Goal: Task Accomplishment & Management: Use online tool/utility

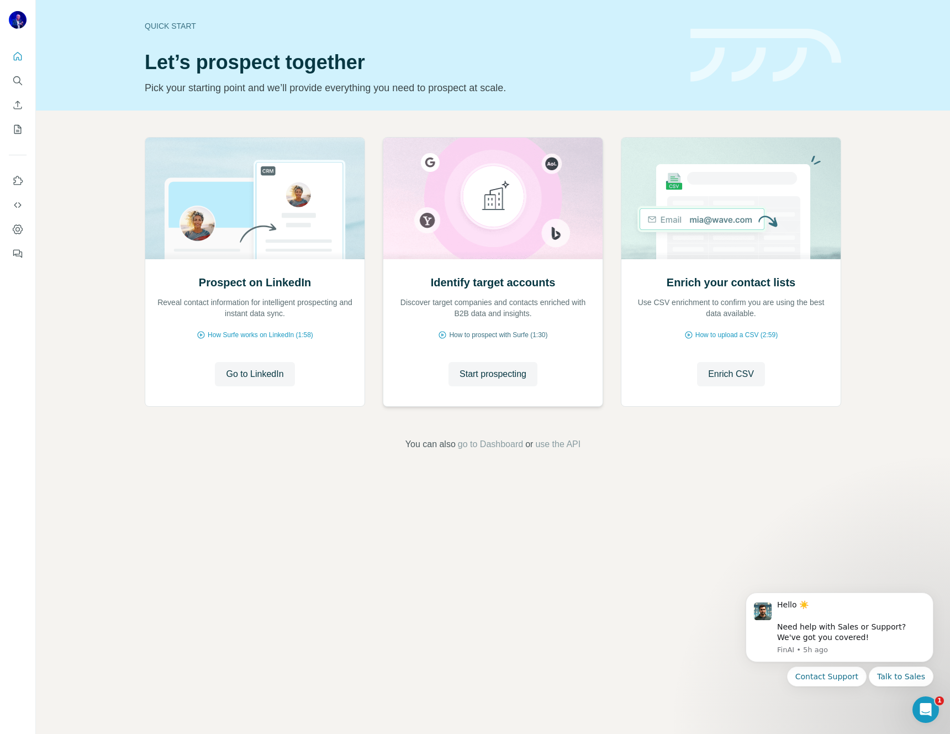
click at [493, 333] on span "How to prospect with Surfe (1:30)" at bounding box center [498, 335] width 98 height 10
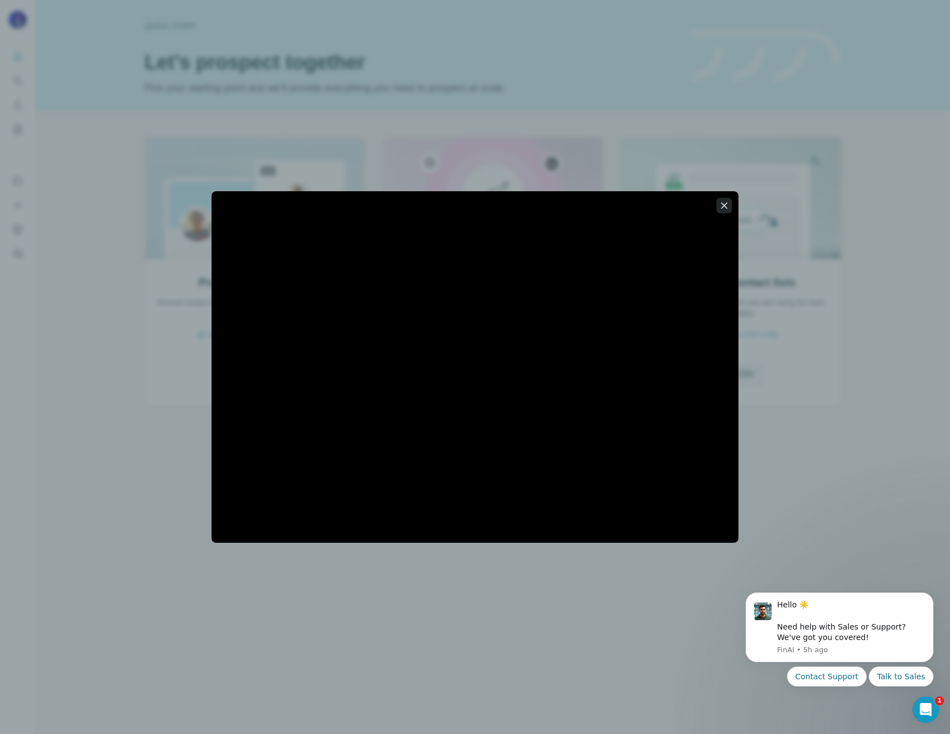
click at [725, 204] on icon "button" at bounding box center [724, 205] width 6 height 6
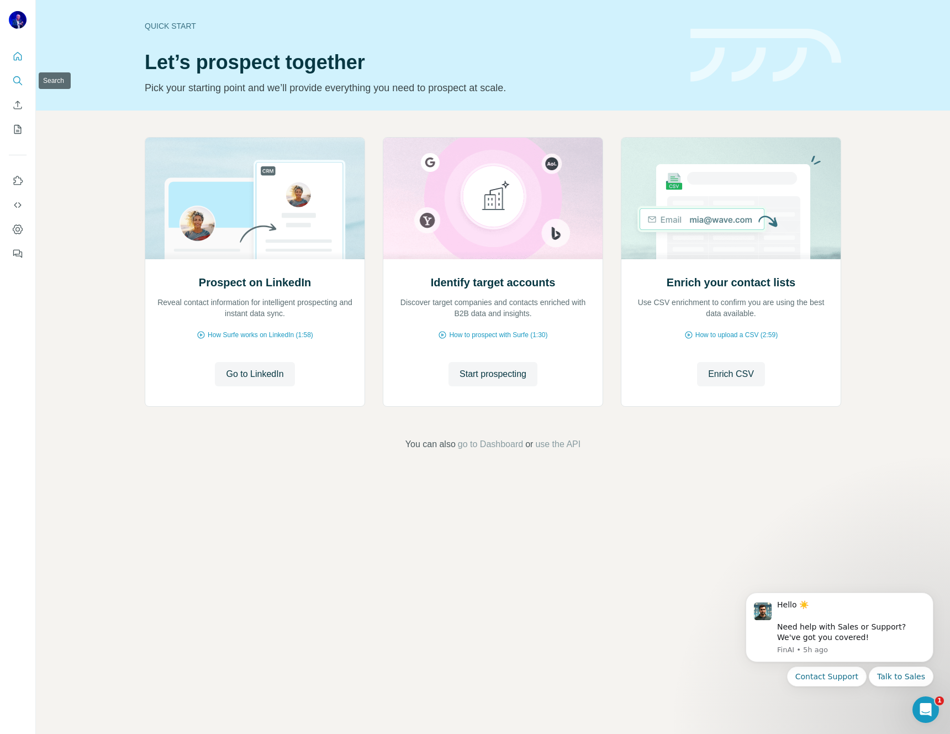
click at [18, 81] on icon "Search" at bounding box center [17, 80] width 11 height 11
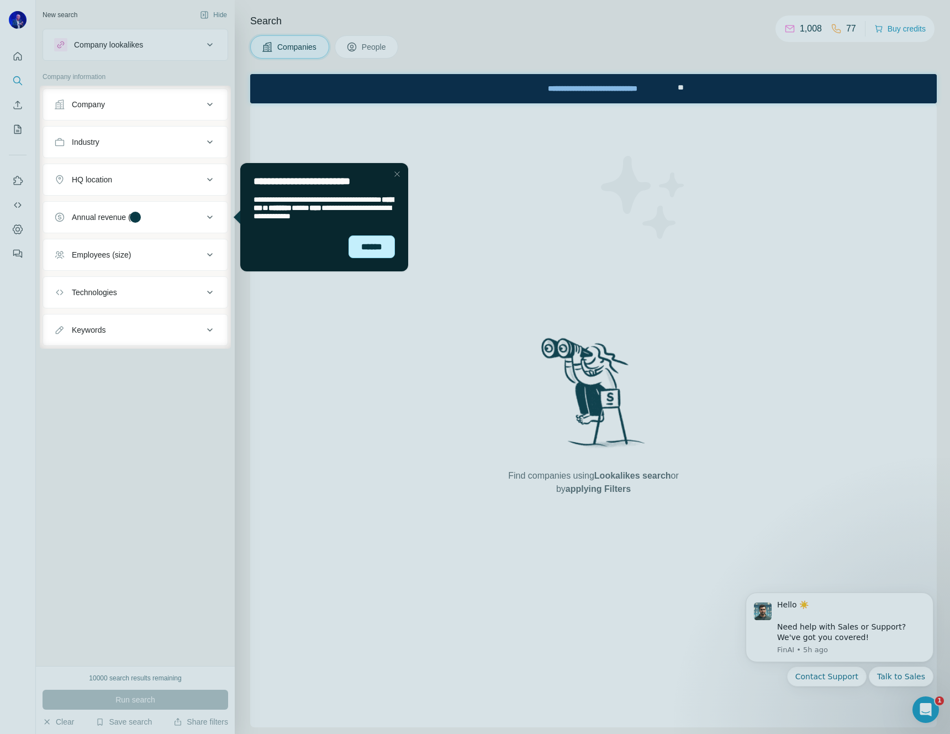
click at [367, 249] on div "******" at bounding box center [372, 246] width 46 height 23
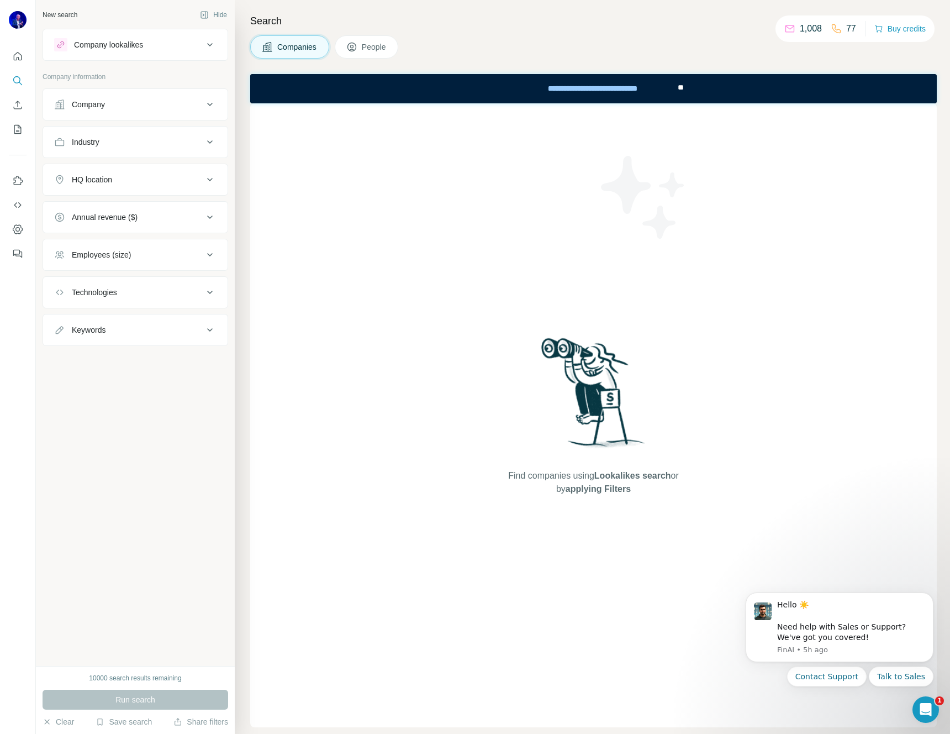
click at [144, 106] on div "Company" at bounding box center [128, 104] width 149 height 11
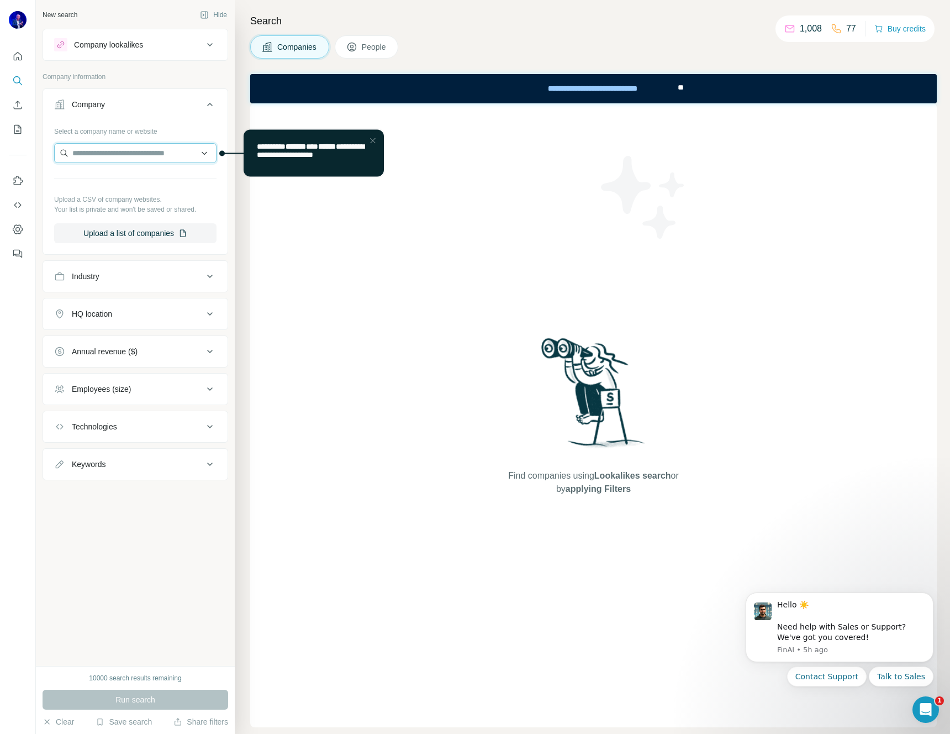
click at [135, 152] on input "text" at bounding box center [135, 153] width 162 height 20
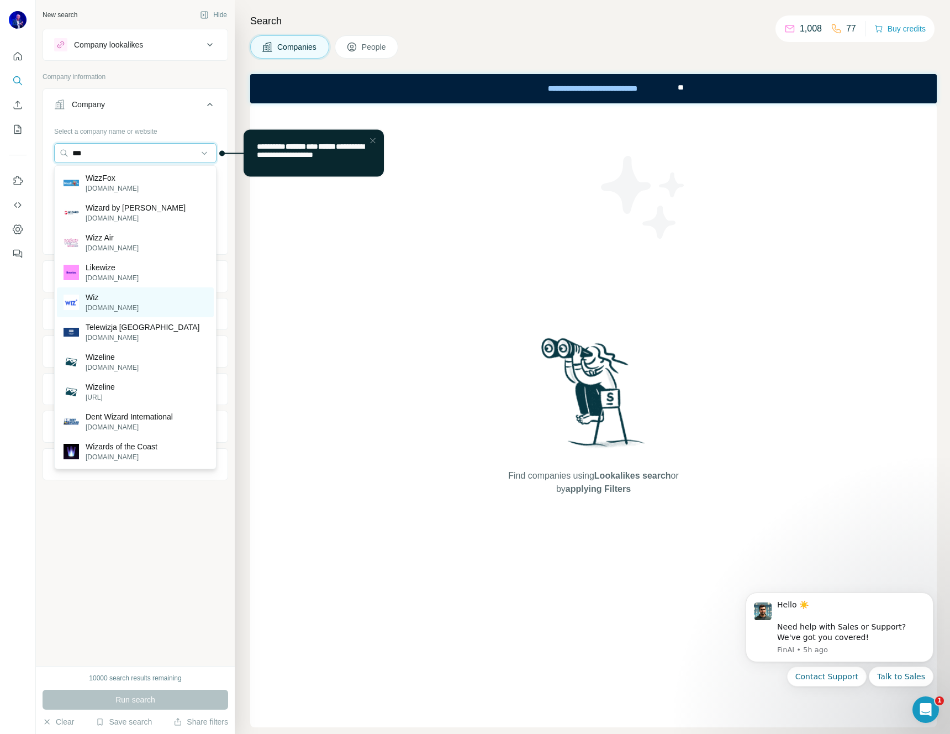
type input "***"
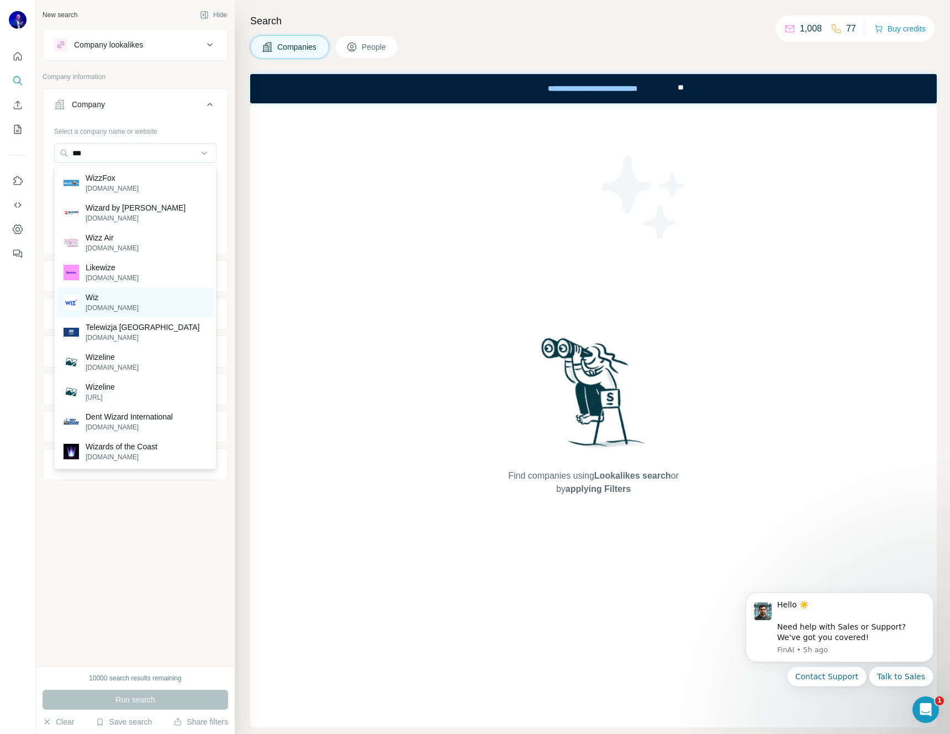
click at [128, 298] on div "Wiz [DOMAIN_NAME]" at bounding box center [135, 302] width 157 height 30
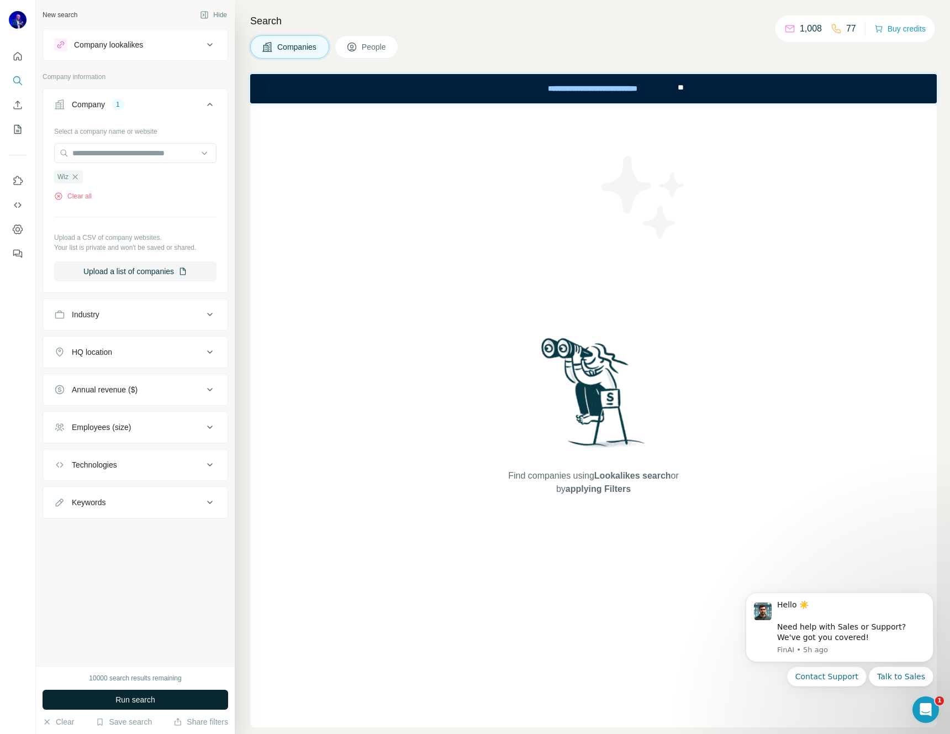
click at [130, 698] on span "Run search" at bounding box center [135, 699] width 40 height 11
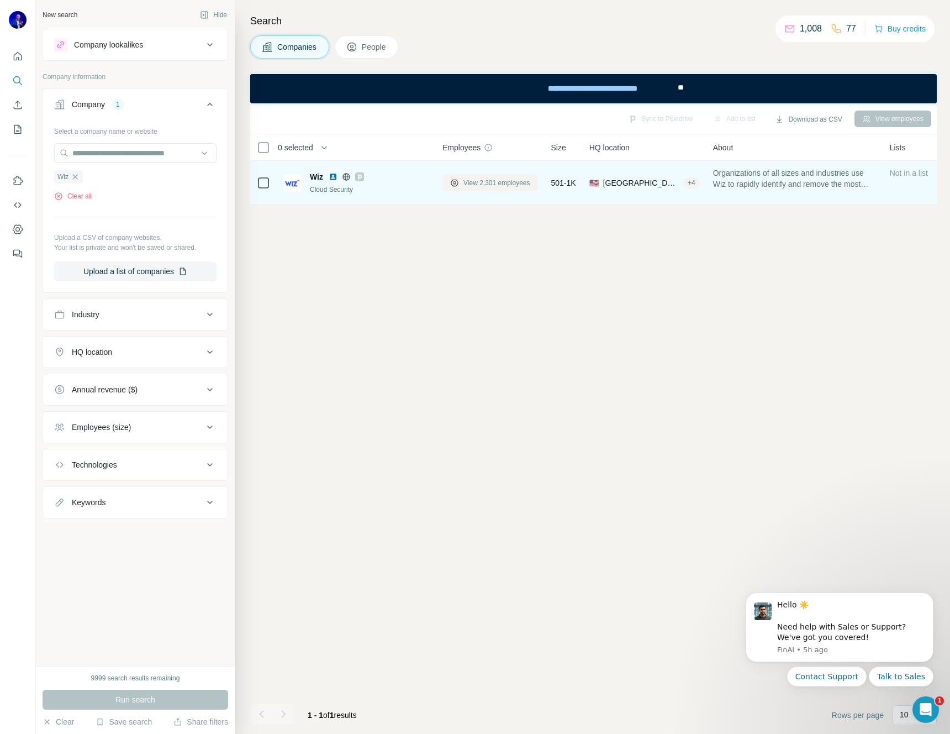
click at [495, 187] on span "View 2,301 employees" at bounding box center [496, 183] width 67 height 10
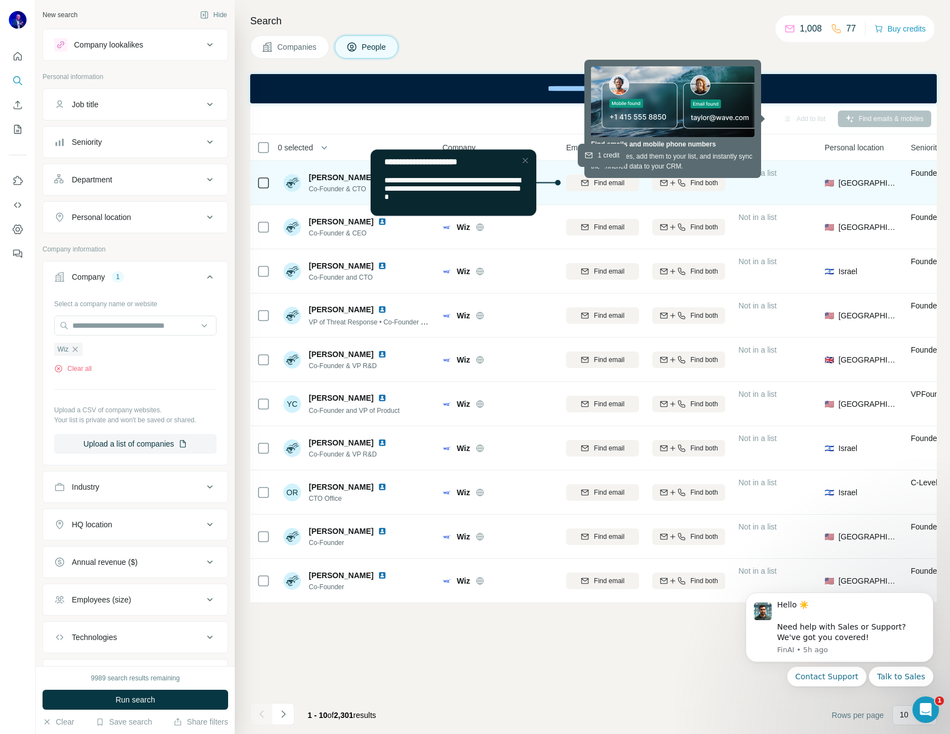
click at [599, 183] on span "Find email" at bounding box center [609, 183] width 30 height 10
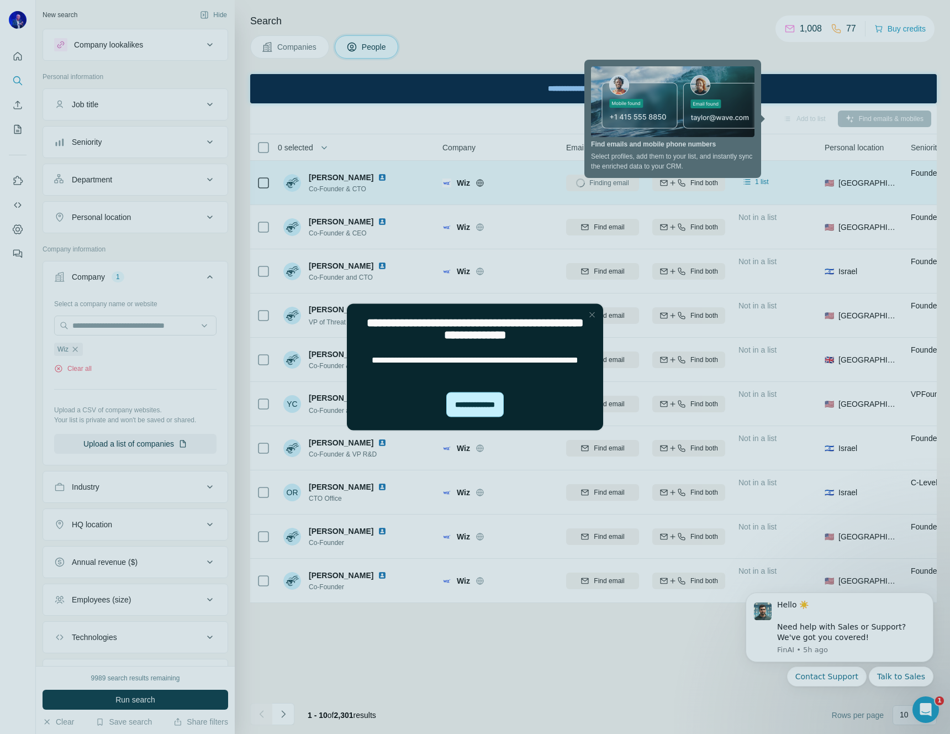
click at [482, 409] on div "**********" at bounding box center [474, 404] width 57 height 25
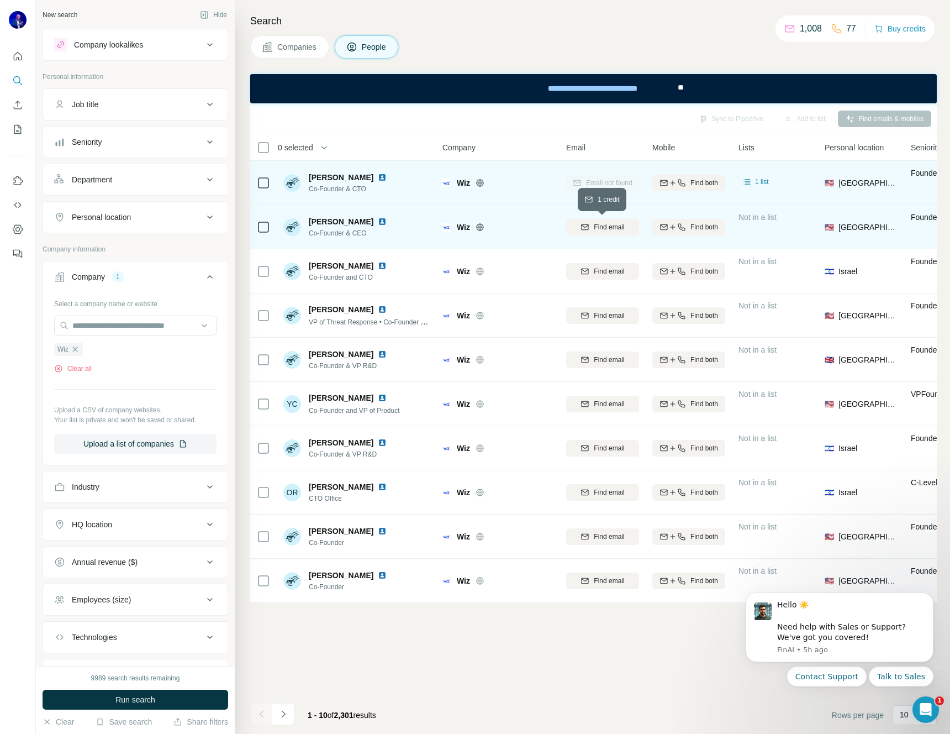
click at [601, 228] on span "Find email" at bounding box center [609, 227] width 30 height 10
click at [204, 139] on icon at bounding box center [209, 141] width 13 height 13
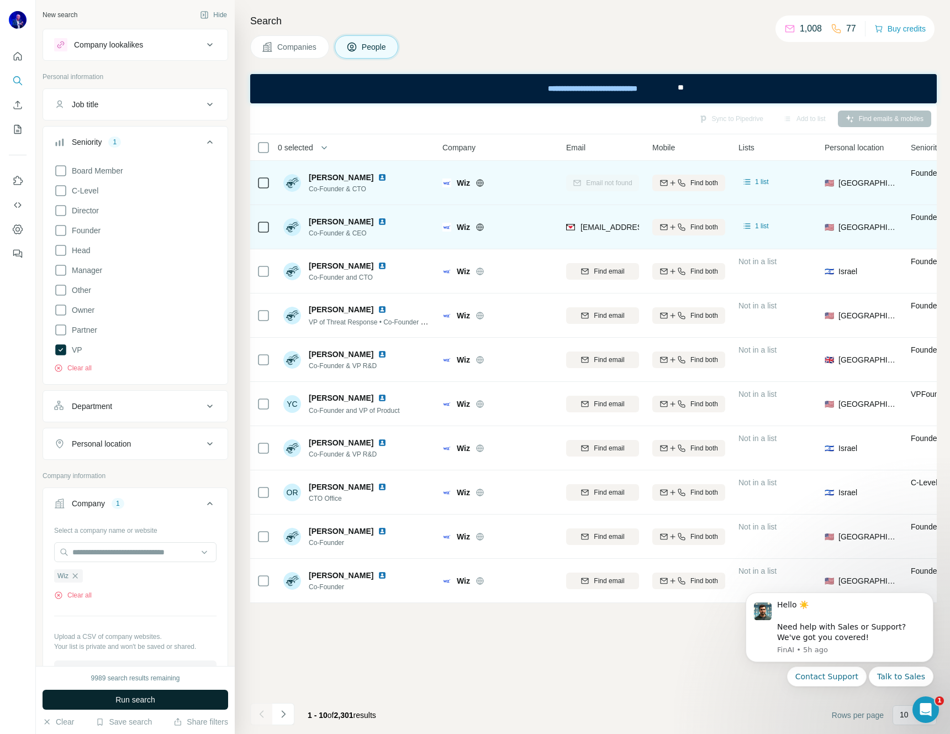
click at [141, 698] on span "Run search" at bounding box center [135, 699] width 40 height 11
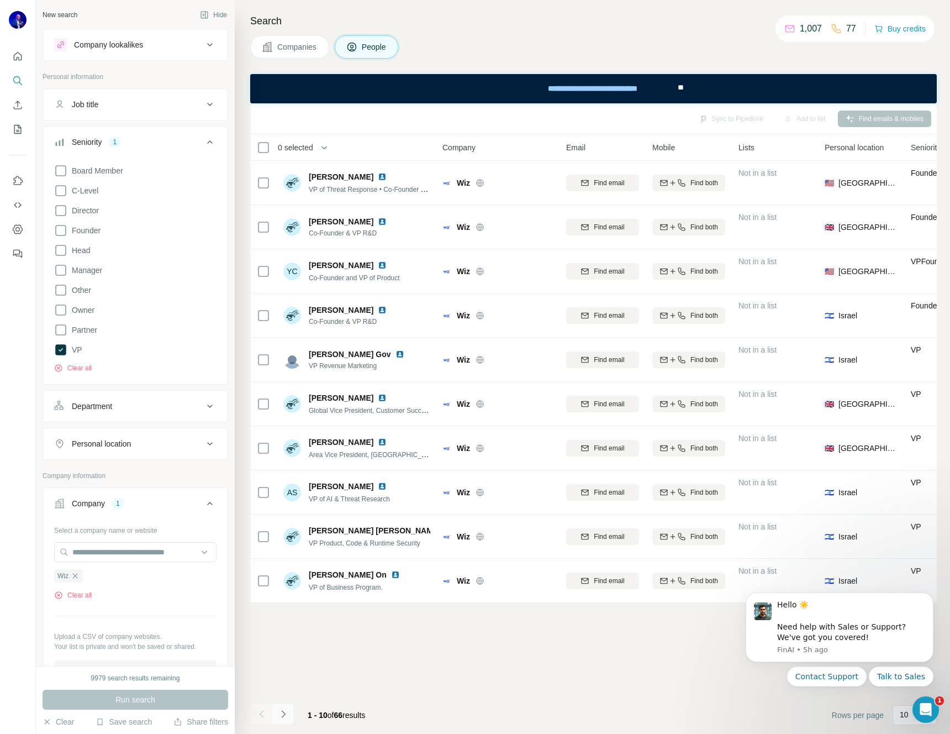
click at [284, 715] on icon "Navigate to next page" at bounding box center [283, 713] width 11 height 11
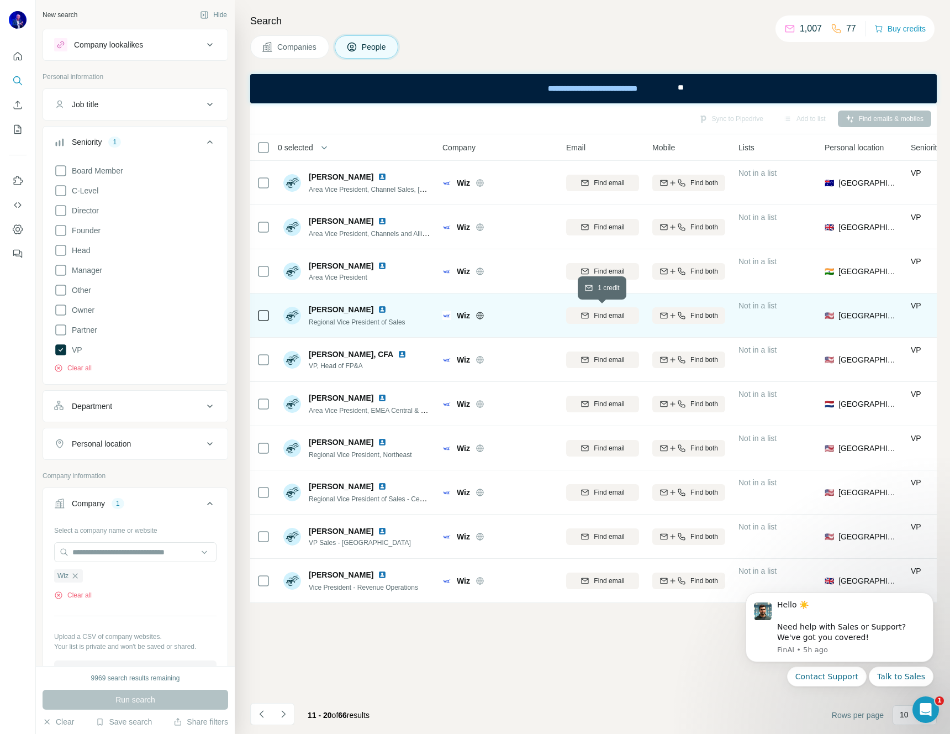
click at [610, 316] on span "Find email" at bounding box center [609, 315] width 30 height 10
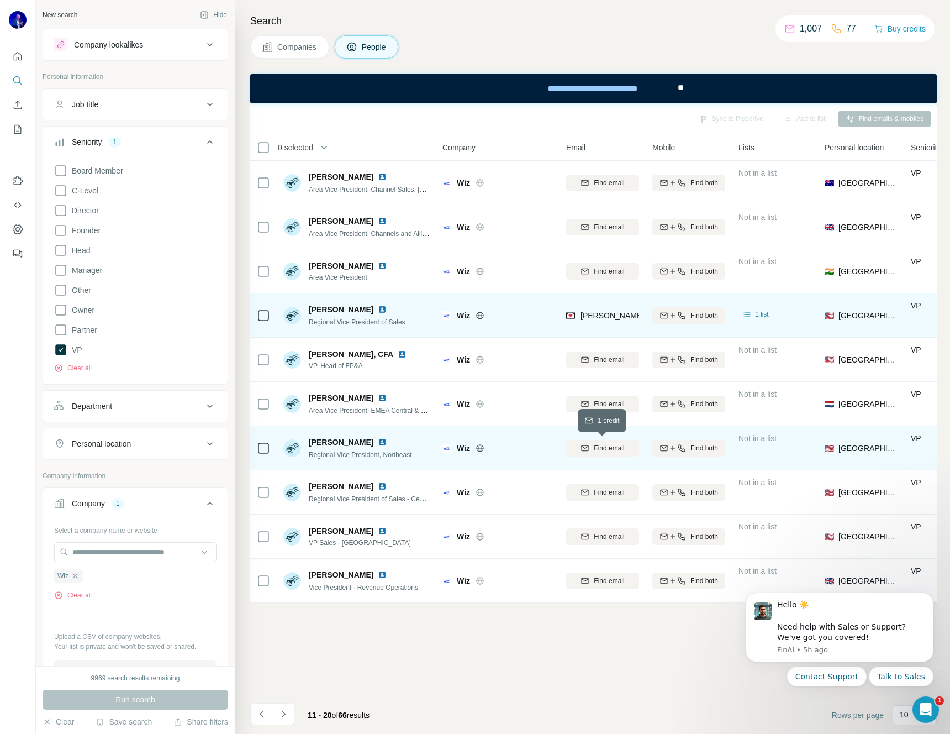
click at [603, 449] on span "Find email" at bounding box center [609, 448] width 30 height 10
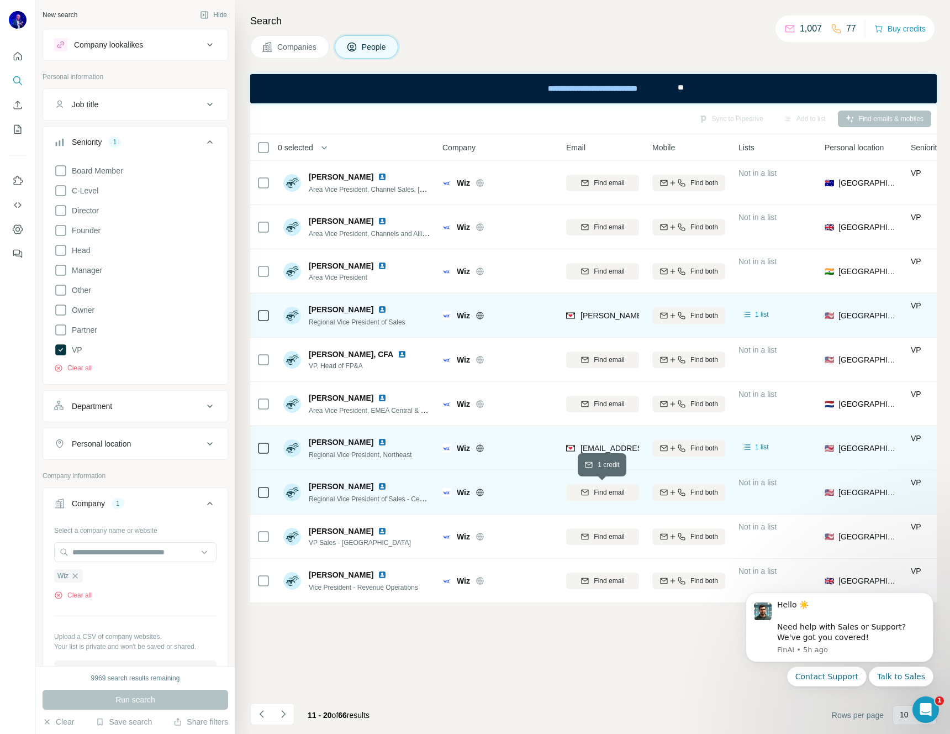
click at [604, 491] on span "Find email" at bounding box center [609, 492] width 30 height 10
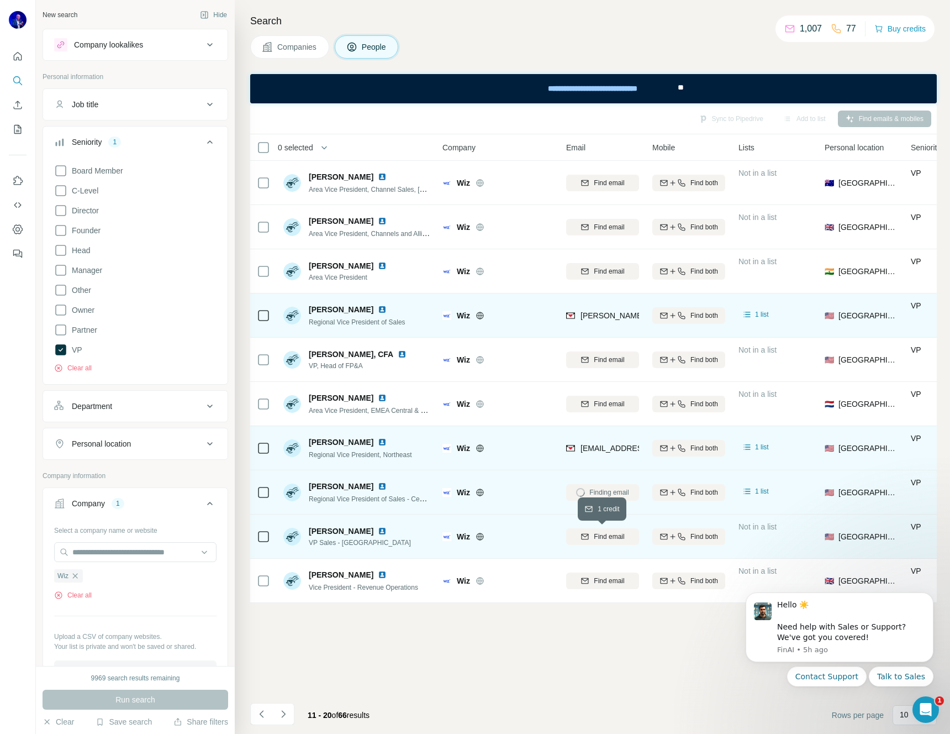
click at [600, 535] on span "Find email" at bounding box center [609, 536] width 30 height 10
click at [278, 715] on icon "Navigate to next page" at bounding box center [283, 713] width 11 height 11
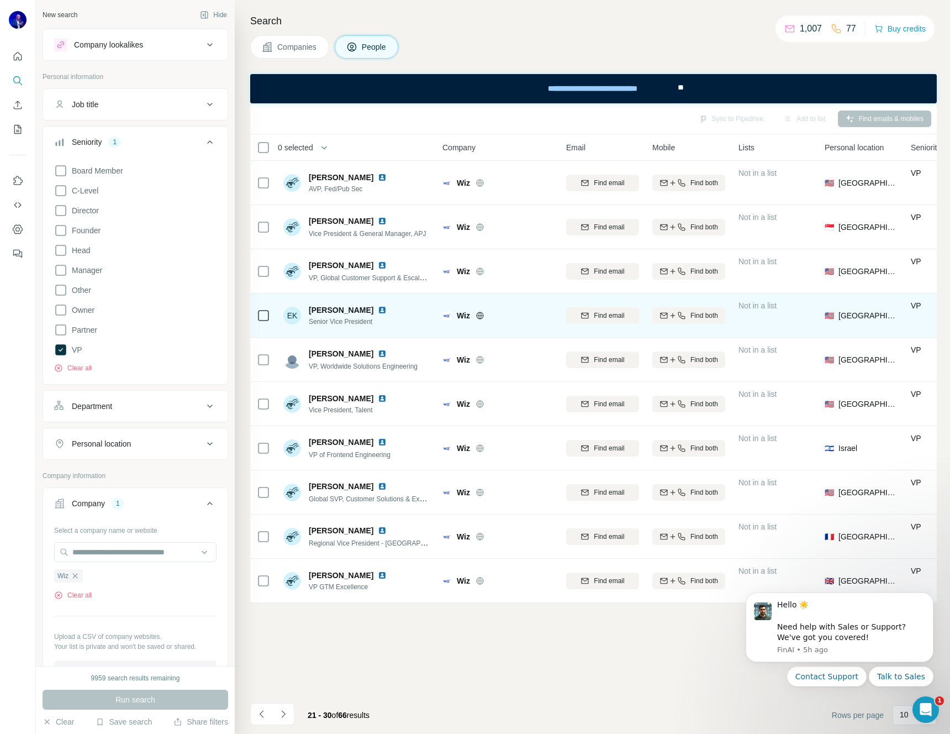
click at [378, 310] on img at bounding box center [382, 309] width 9 height 9
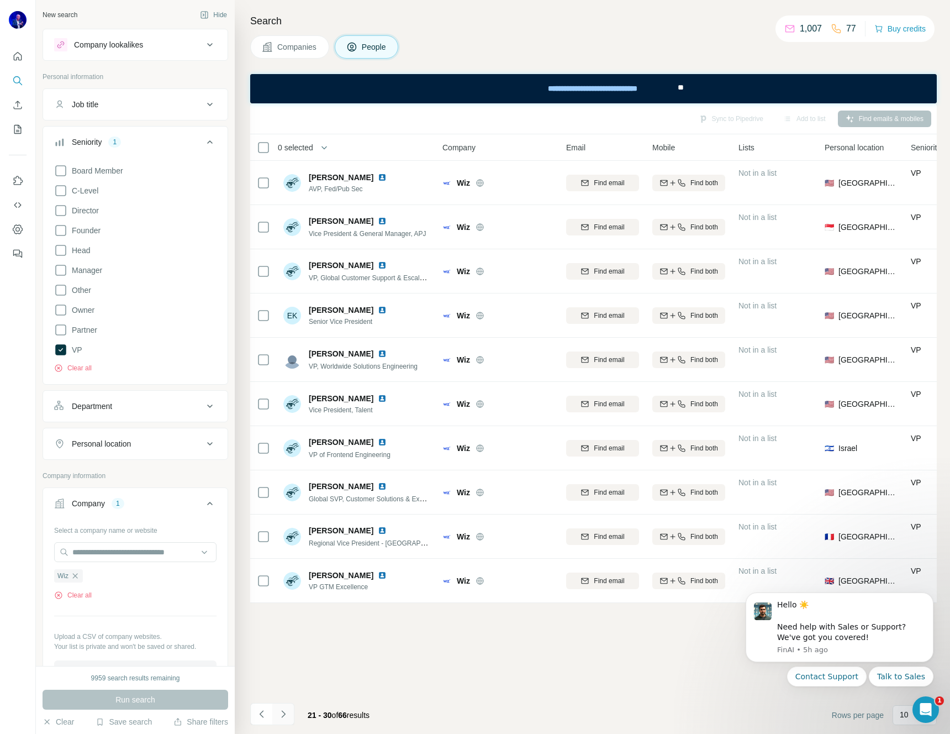
click at [281, 713] on icon "Navigate to next page" at bounding box center [283, 713] width 11 height 11
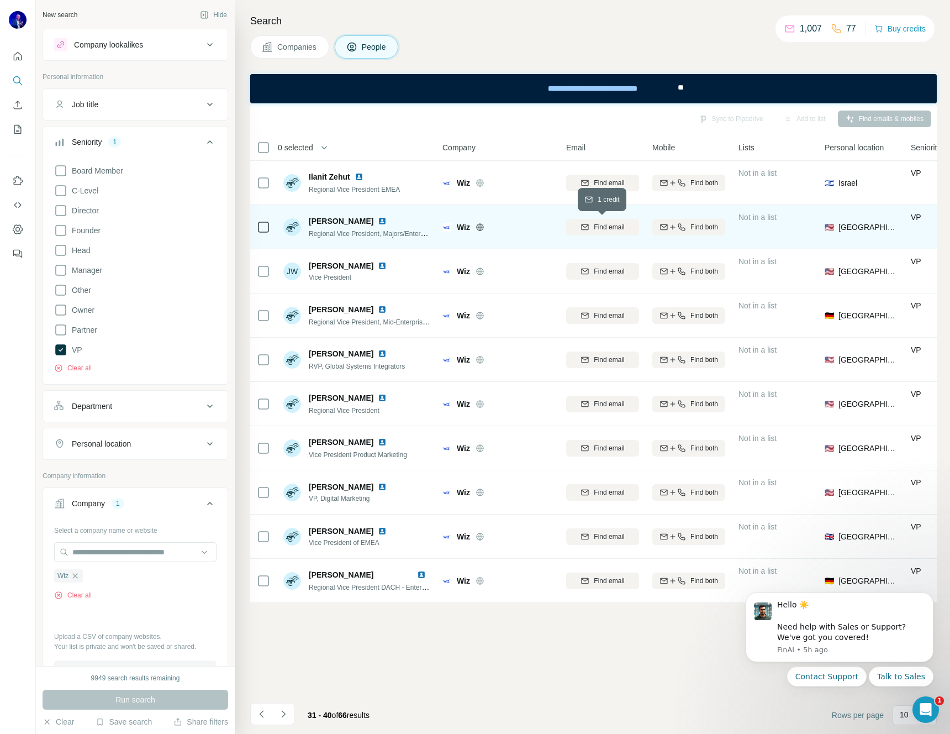
click at [624, 224] on span "Find email" at bounding box center [609, 227] width 30 height 10
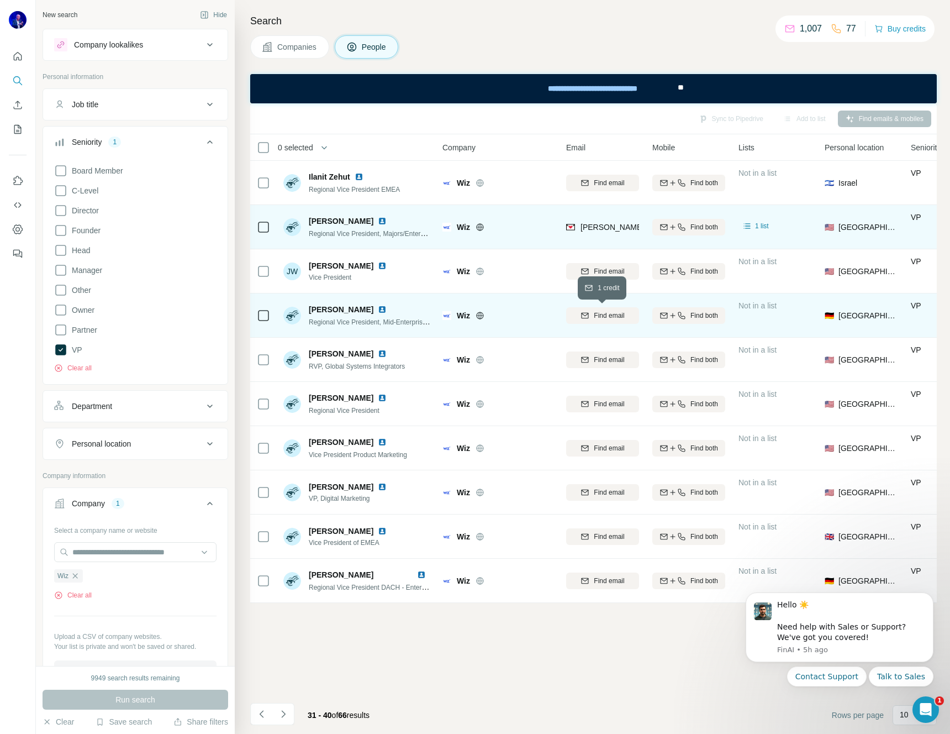
click at [620, 317] on span "Find email" at bounding box center [609, 315] width 30 height 10
click at [281, 714] on icon "Navigate to next page" at bounding box center [283, 713] width 11 height 11
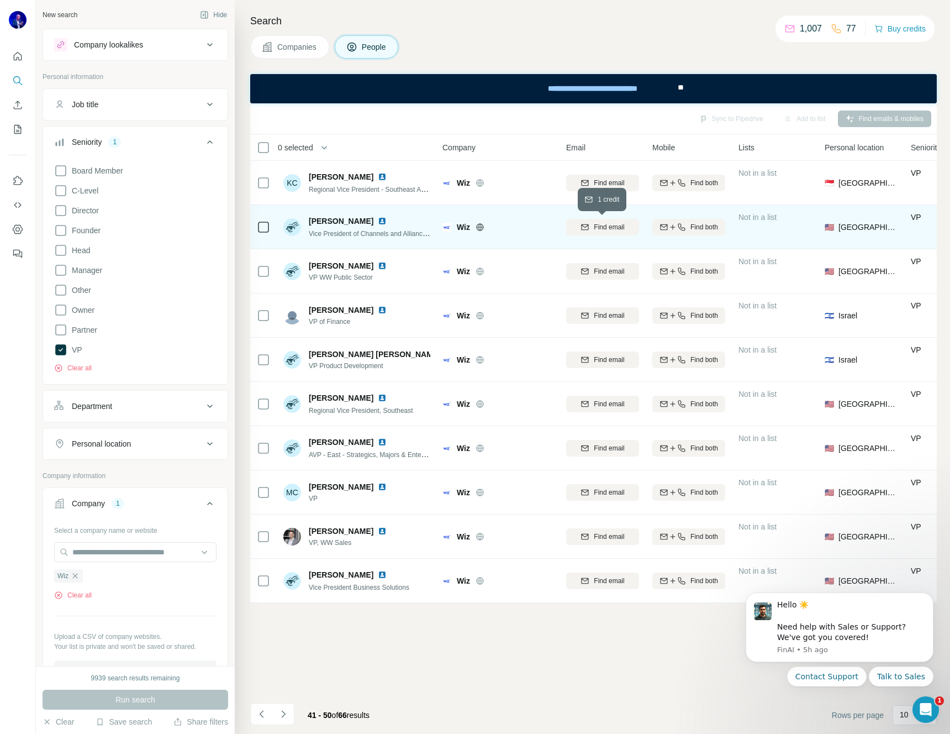
click at [608, 225] on span "Find email" at bounding box center [609, 227] width 30 height 10
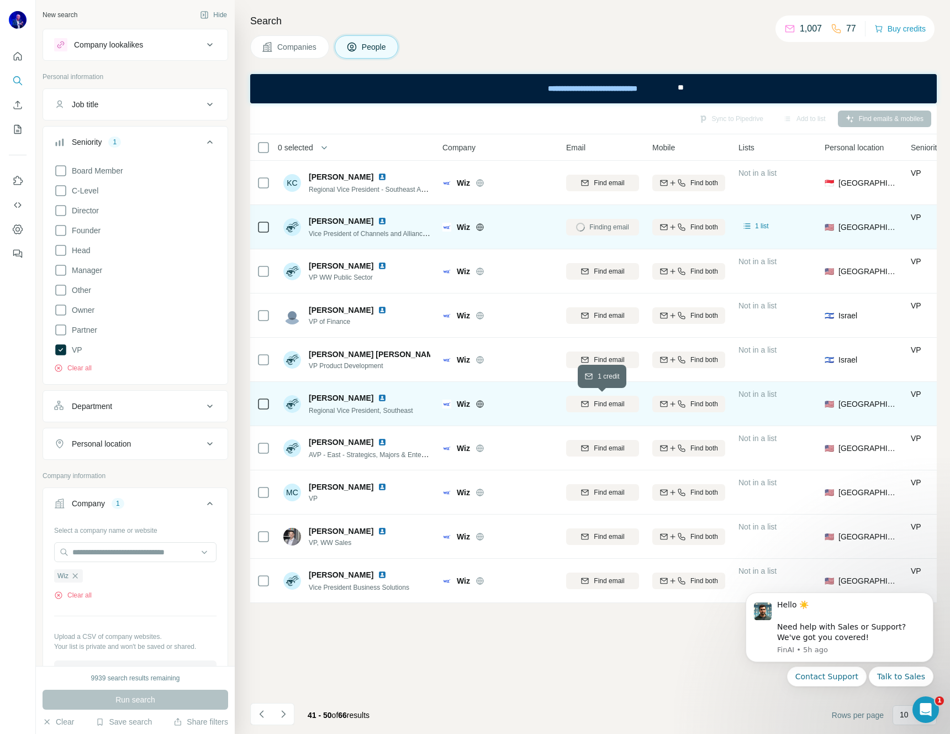
click at [608, 404] on span "Find email" at bounding box center [609, 404] width 30 height 10
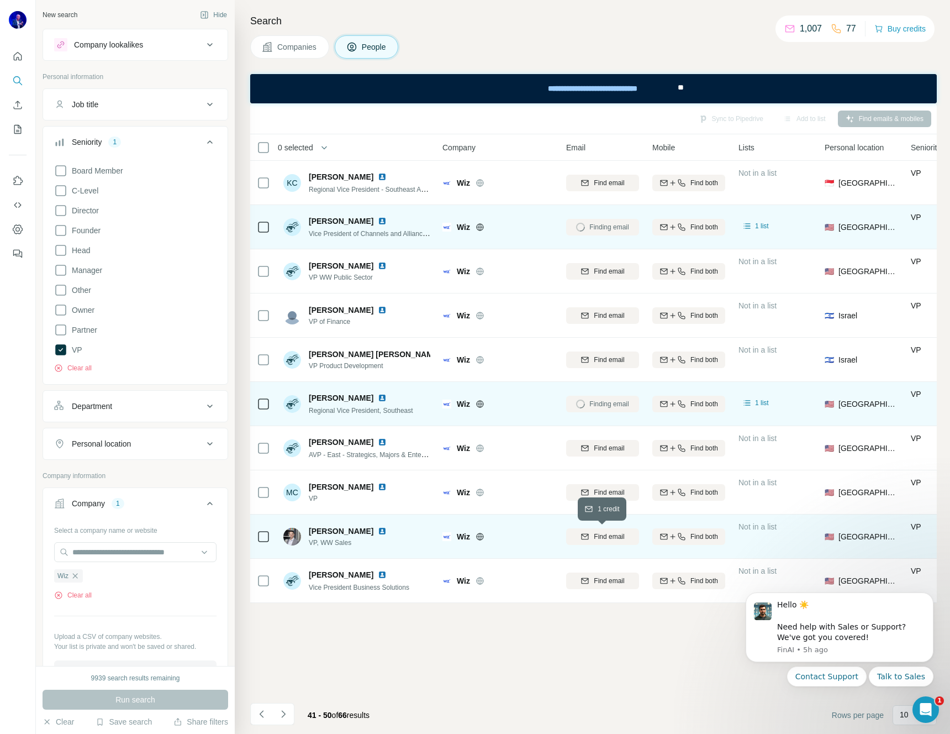
click at [604, 537] on span "Find email" at bounding box center [609, 536] width 30 height 10
click at [284, 713] on icon "Navigate to next page" at bounding box center [283, 713] width 11 height 11
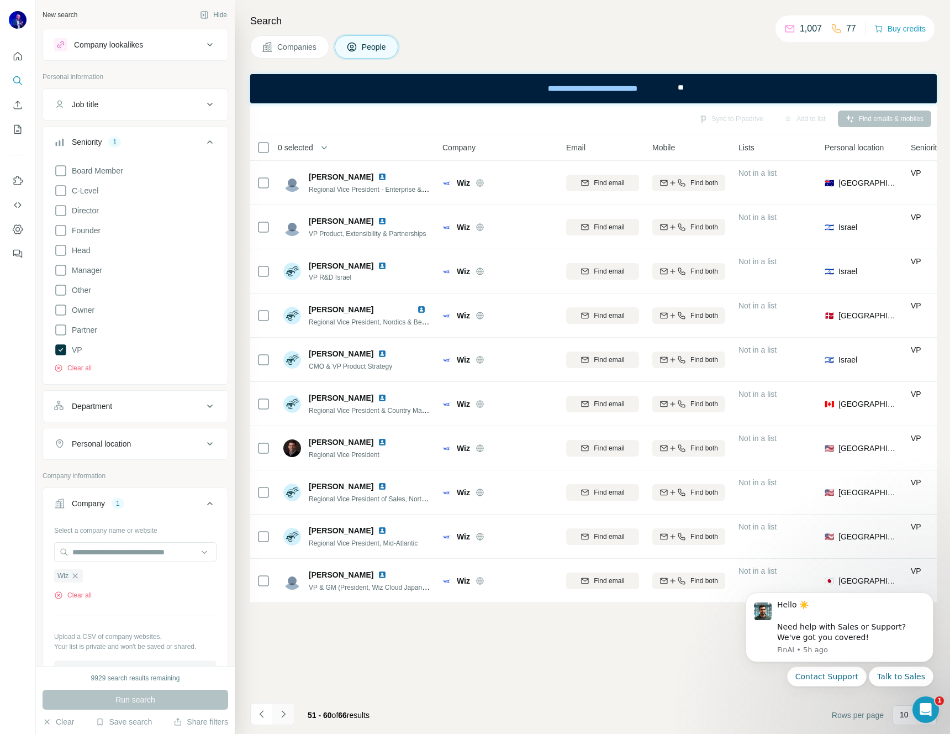
click at [286, 714] on icon "Navigate to next page" at bounding box center [283, 713] width 11 height 11
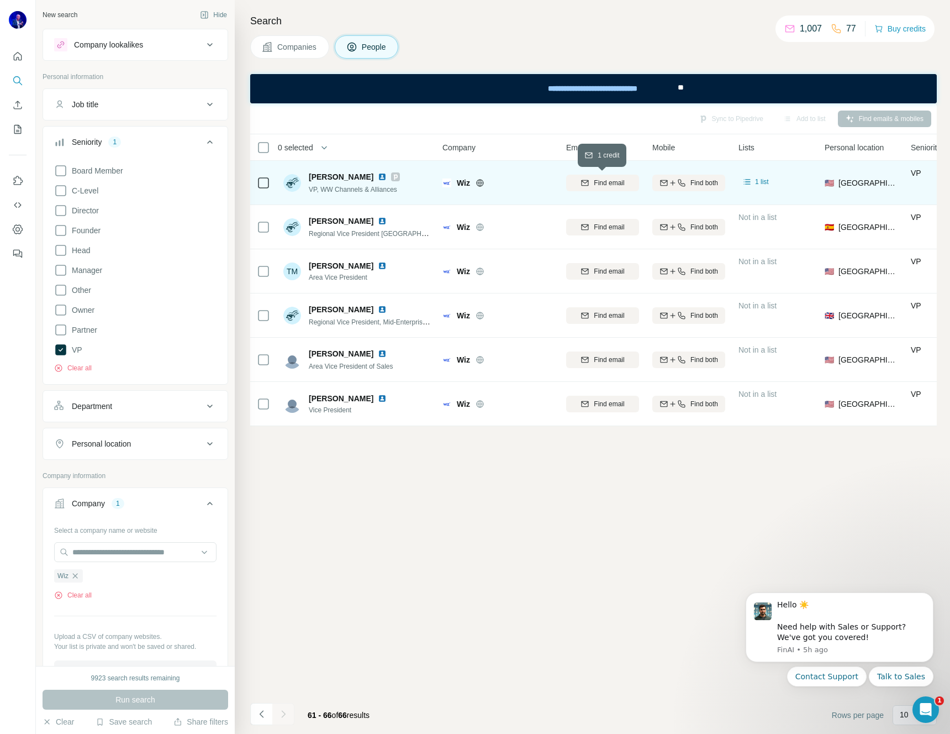
click at [615, 183] on span "Find email" at bounding box center [609, 183] width 30 height 10
click at [18, 128] on icon "My lists" at bounding box center [17, 129] width 11 height 11
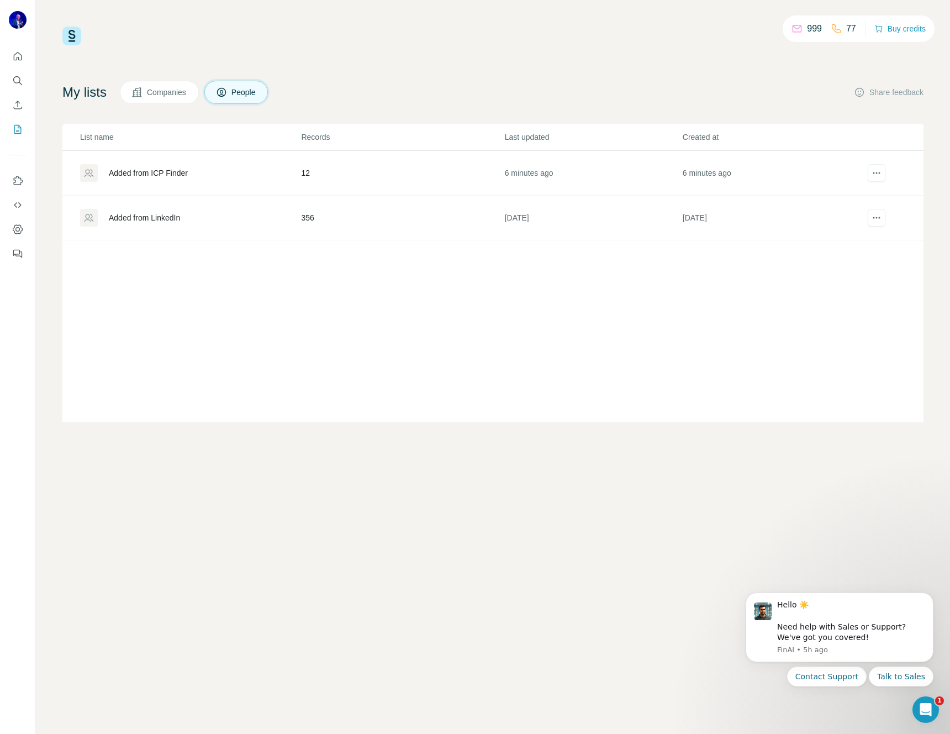
click at [153, 170] on div "Added from ICP Finder" at bounding box center [148, 172] width 79 height 11
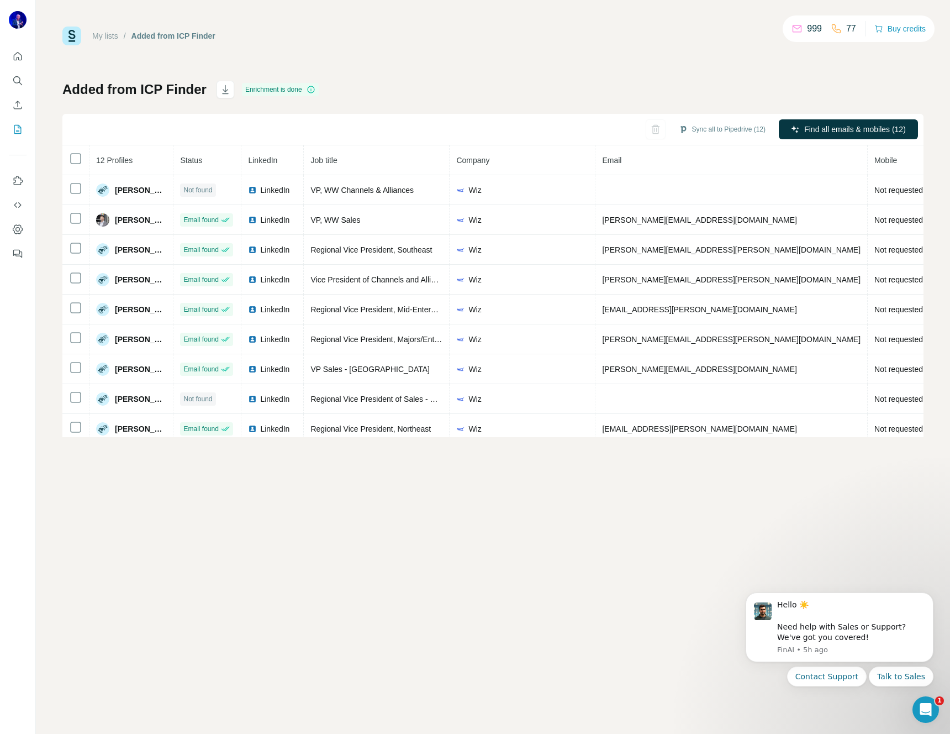
click at [509, 66] on div "My lists / Added from ICP Finder 999 77 Buy credits Added from ICP Finder Enric…" at bounding box center [492, 232] width 861 height 410
click at [716, 126] on button "Sync all to Pipedrive (12)" at bounding box center [722, 129] width 102 height 17
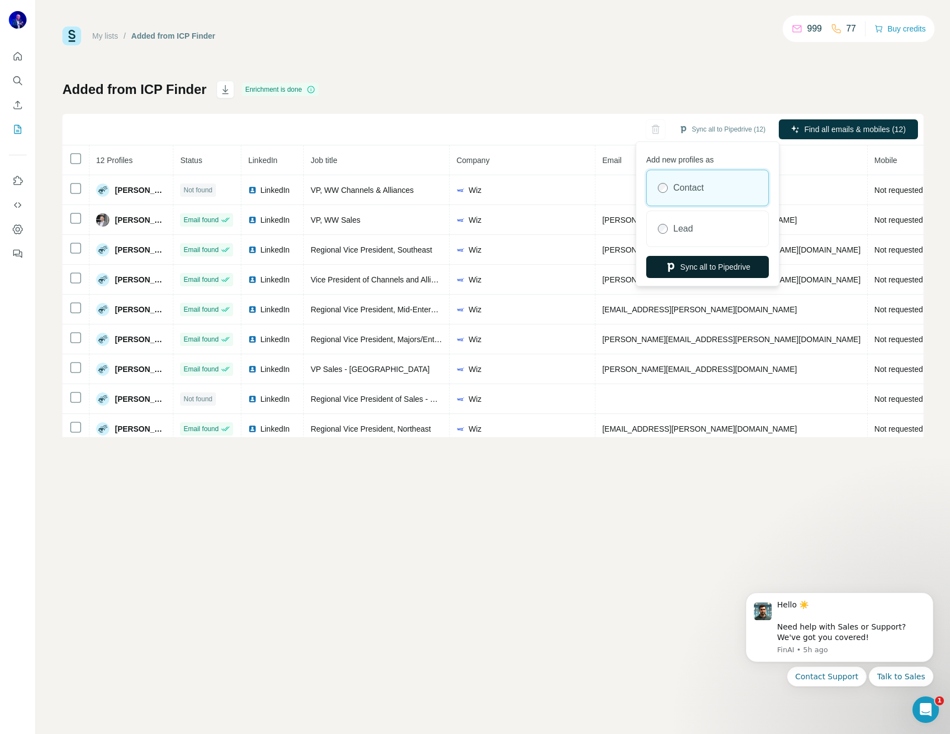
click at [710, 266] on button "Sync all to Pipedrive" at bounding box center [707, 267] width 123 height 22
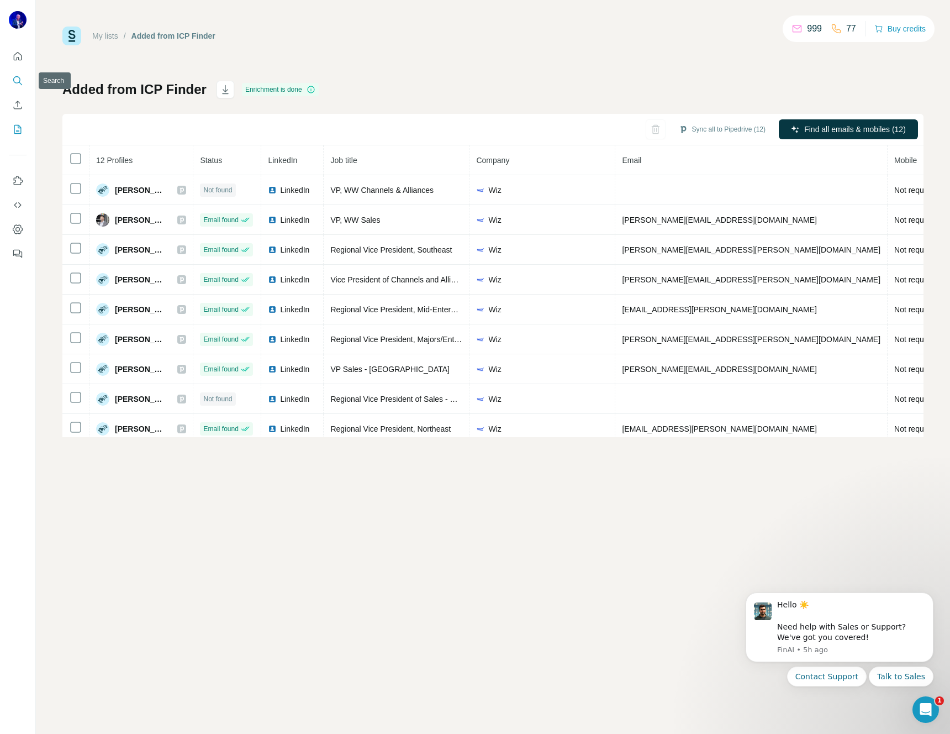
click at [19, 82] on icon "Search" at bounding box center [20, 83] width 3 height 3
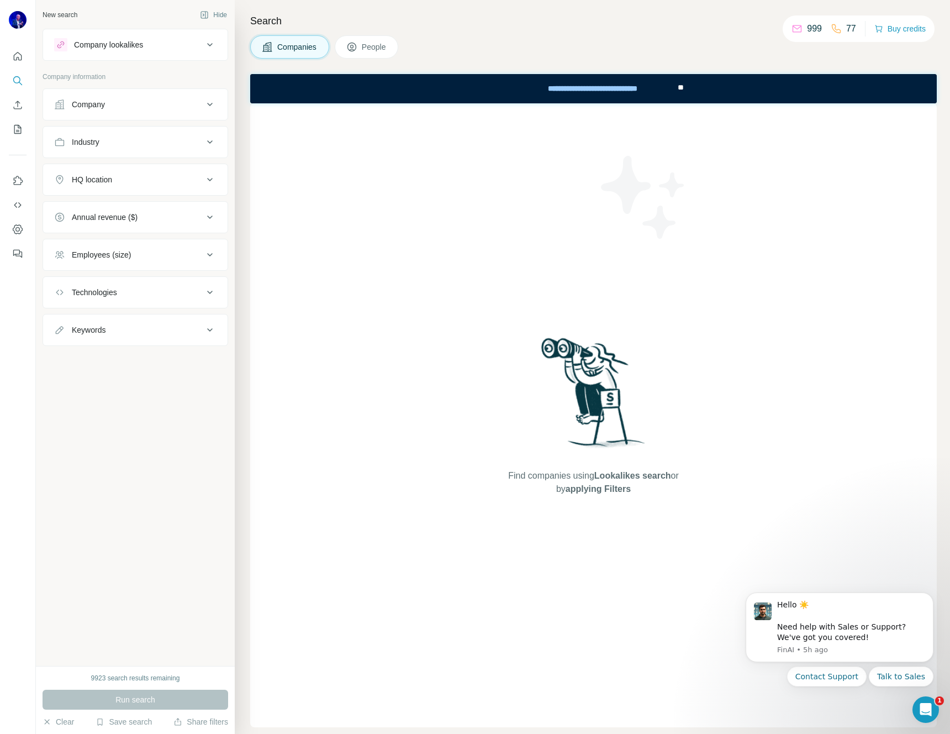
click at [212, 100] on icon at bounding box center [209, 104] width 13 height 13
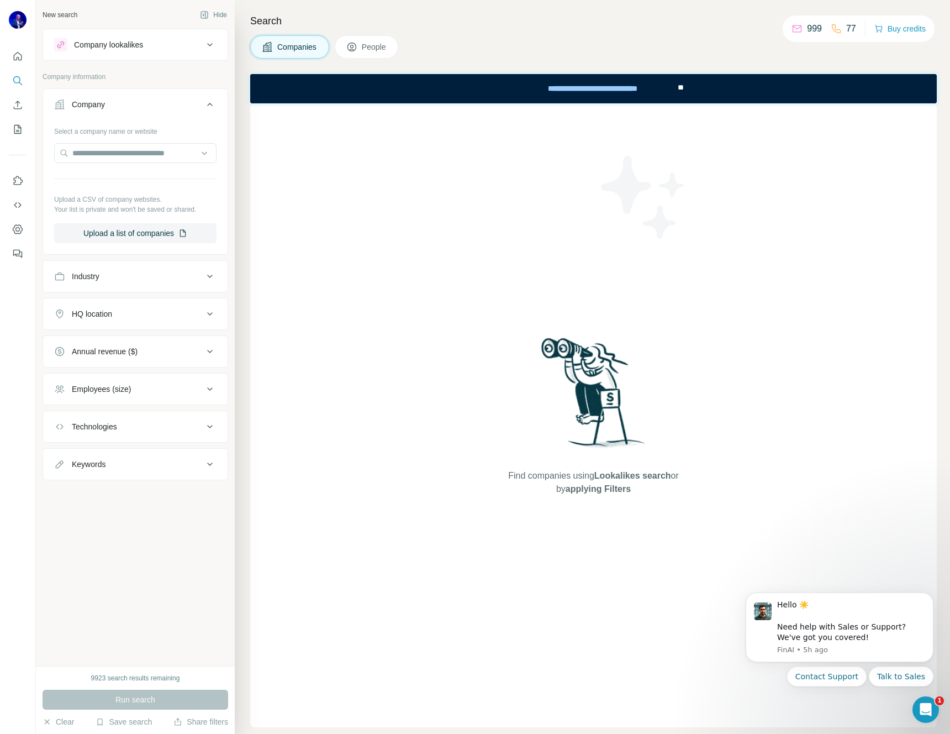
click at [210, 102] on icon at bounding box center [209, 104] width 13 height 13
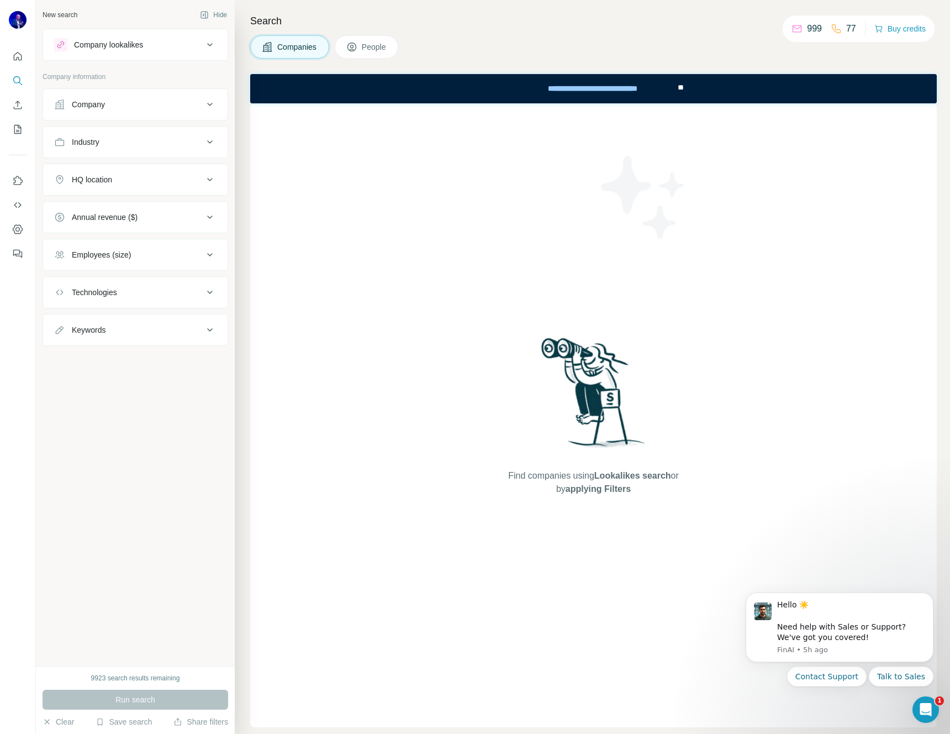
click at [107, 103] on div "Company" at bounding box center [128, 104] width 149 height 11
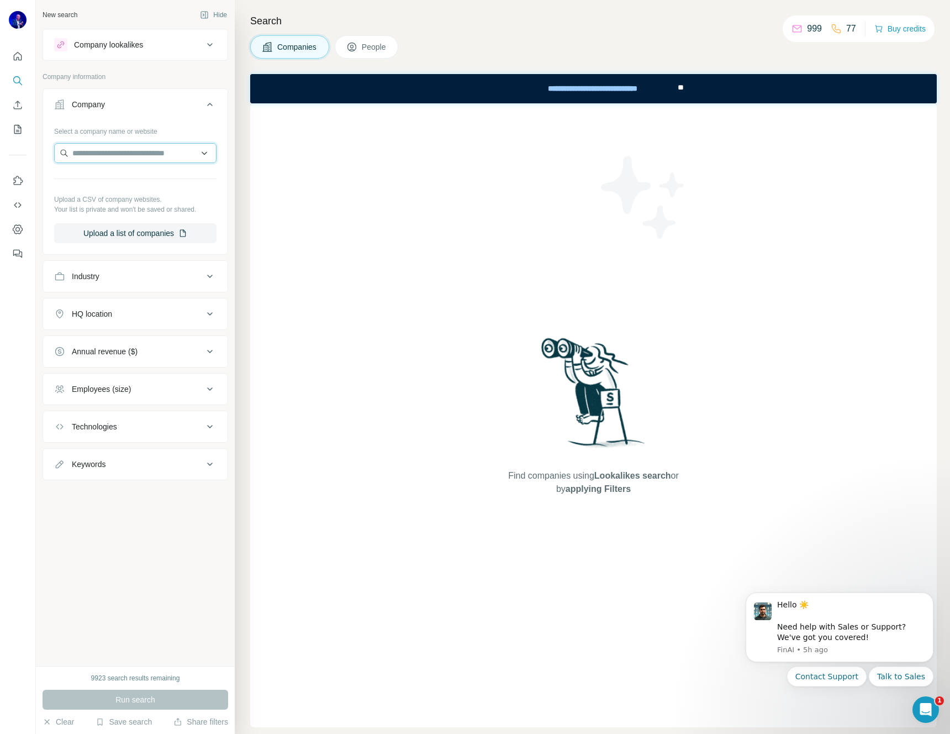
click at [104, 149] on input "text" at bounding box center [135, 153] width 162 height 20
type input "********"
click at [108, 185] on p "[DOMAIN_NAME]" at bounding box center [112, 188] width 53 height 10
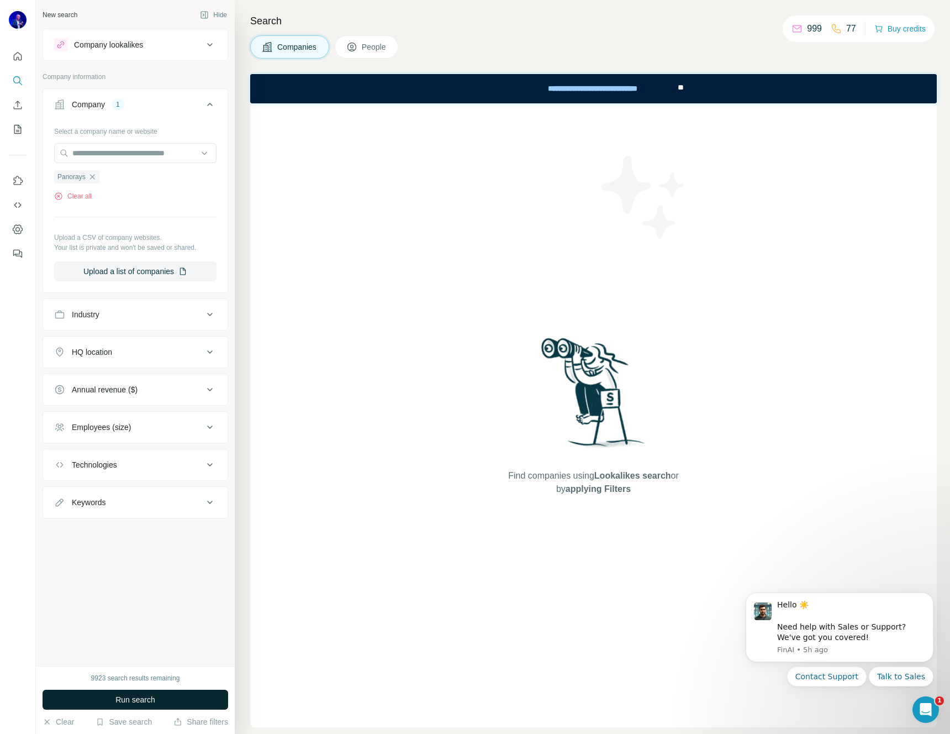
click at [134, 699] on span "Run search" at bounding box center [135, 699] width 40 height 11
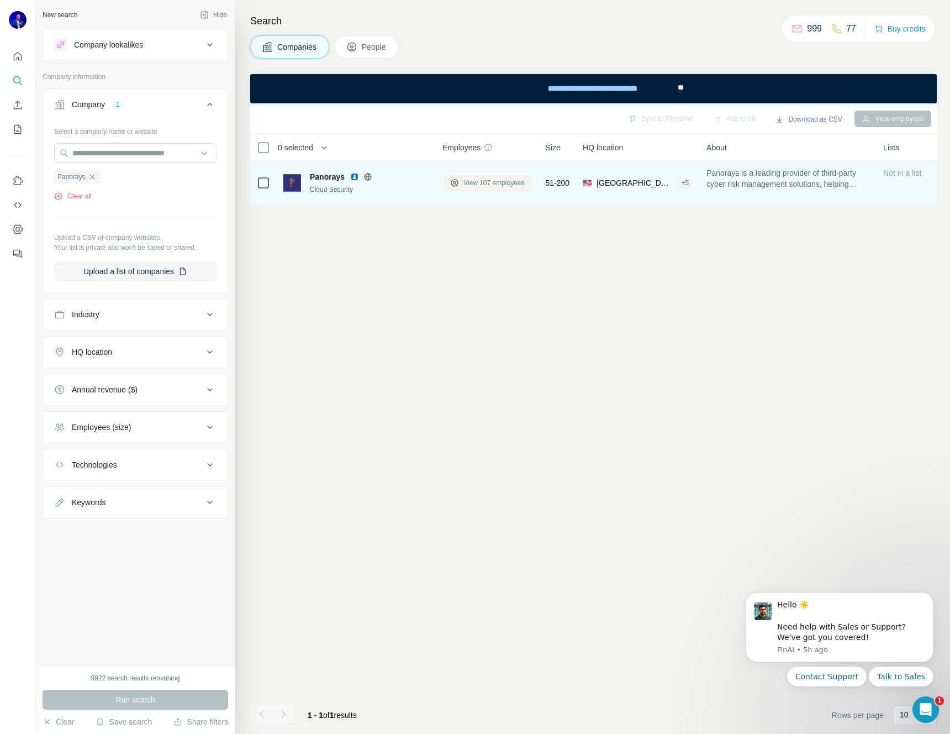
click at [490, 183] on span "View 107 employees" at bounding box center [493, 183] width 61 height 10
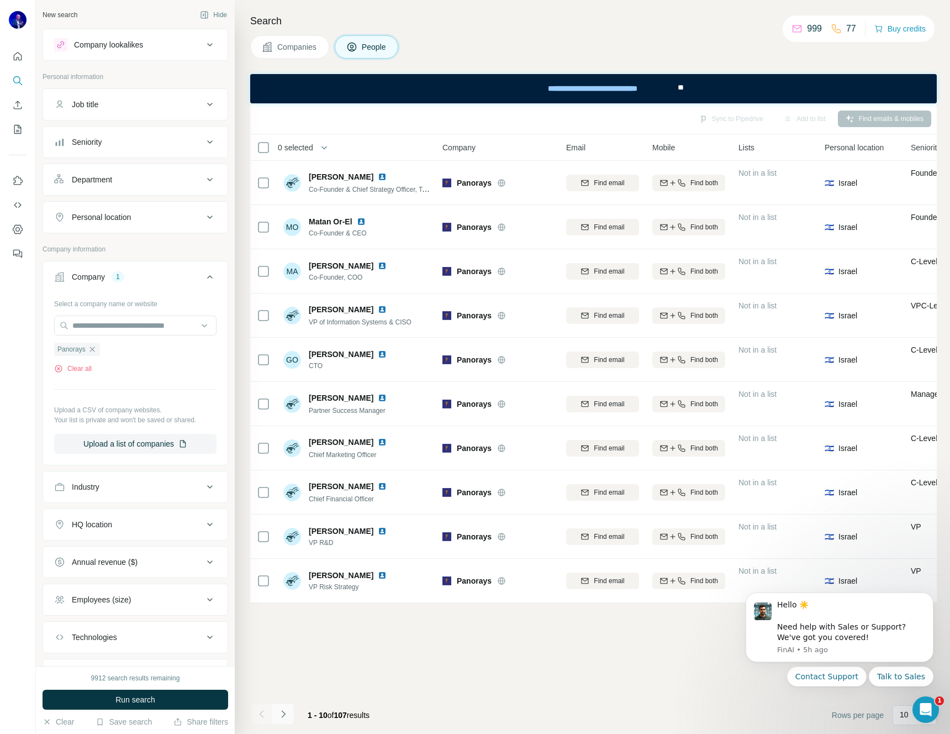
click at [278, 712] on icon "Navigate to next page" at bounding box center [283, 713] width 11 height 11
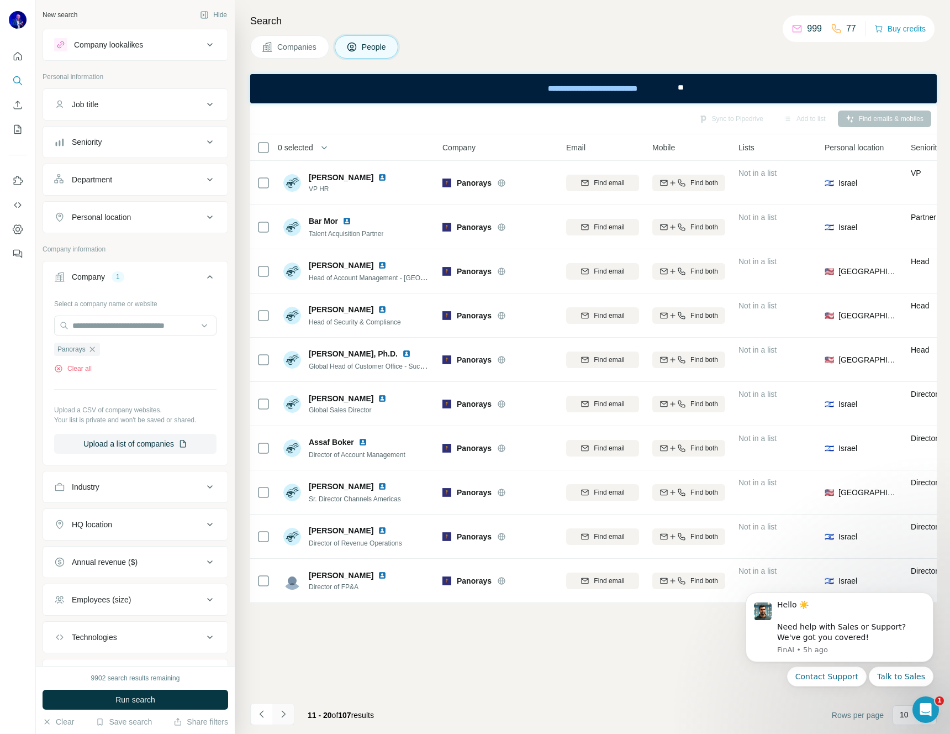
click at [280, 713] on icon "Navigate to next page" at bounding box center [283, 713] width 11 height 11
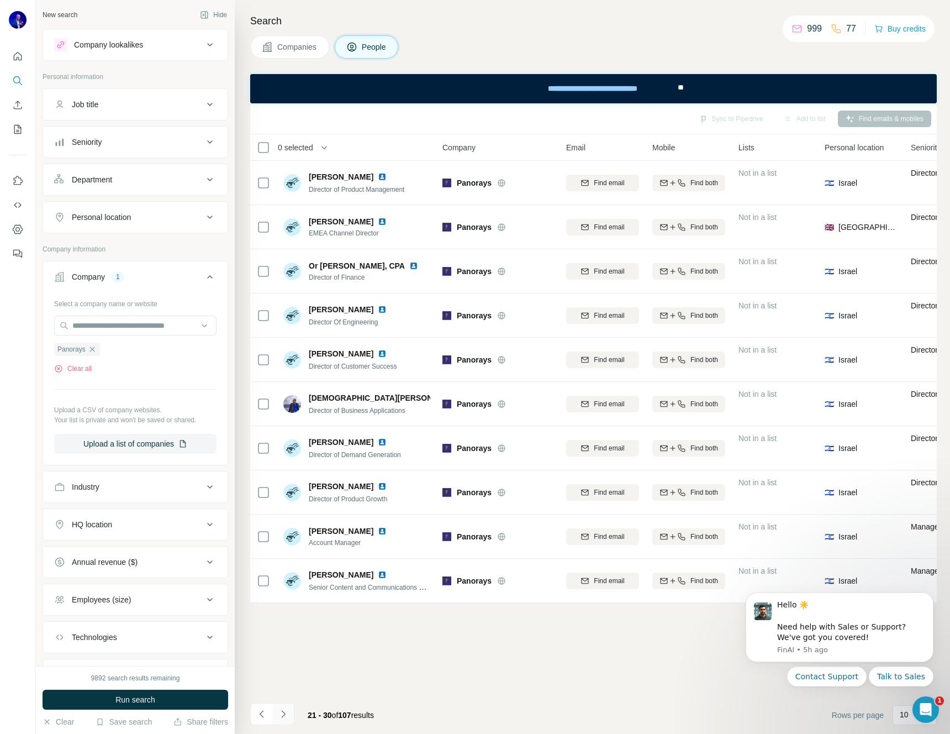
click at [279, 714] on icon "Navigate to next page" at bounding box center [283, 713] width 11 height 11
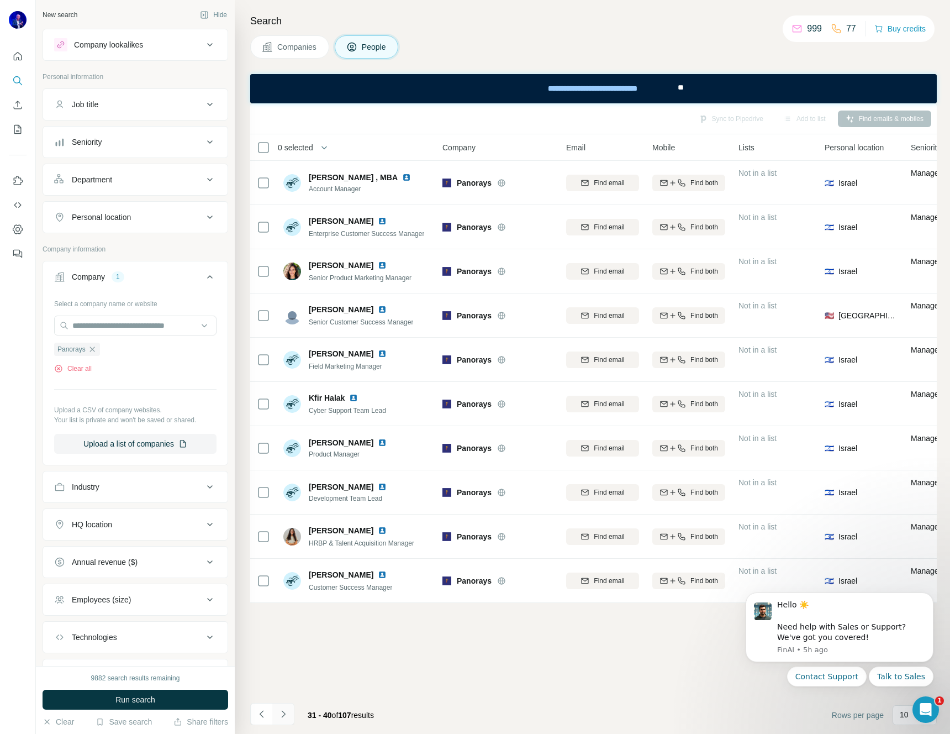
click at [281, 714] on icon "Navigate to next page" at bounding box center [283, 713] width 11 height 11
click at [267, 714] on button "Navigate to previous page" at bounding box center [261, 714] width 22 height 22
click at [267, 713] on button "Navigate to previous page" at bounding box center [261, 714] width 22 height 22
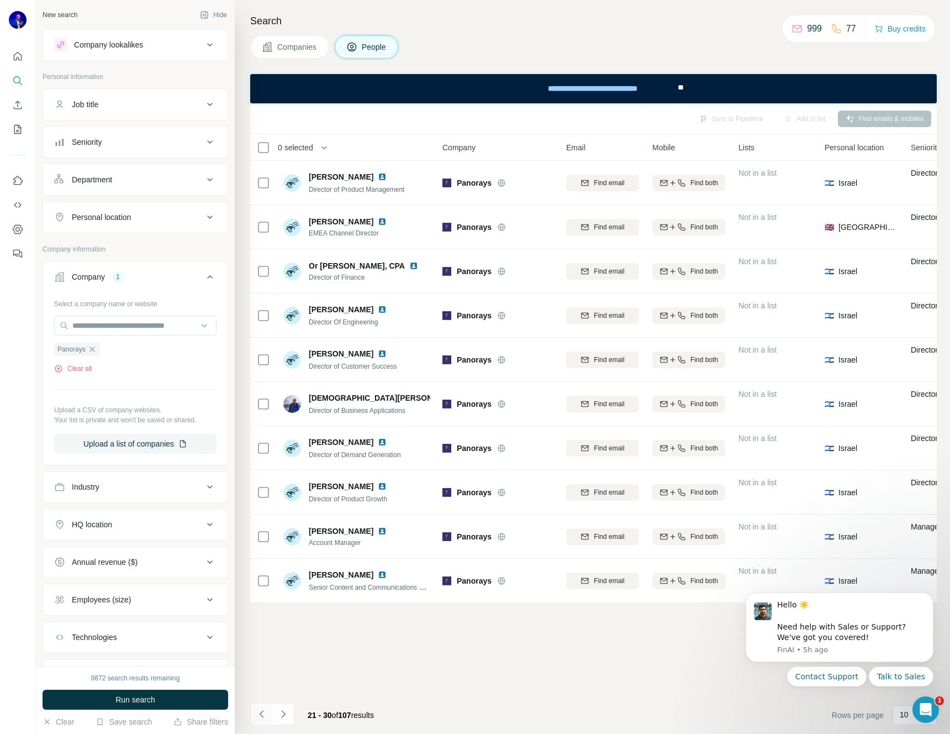
click at [267, 713] on button "Navigate to previous page" at bounding box center [261, 714] width 22 height 22
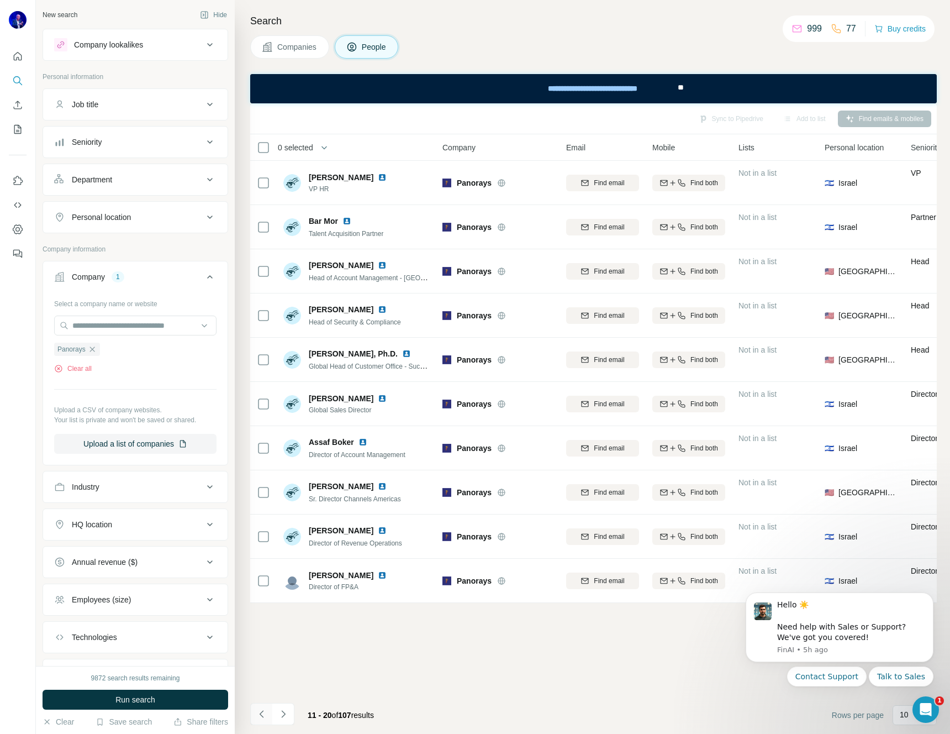
click at [267, 713] on button "Navigate to previous page" at bounding box center [261, 714] width 22 height 22
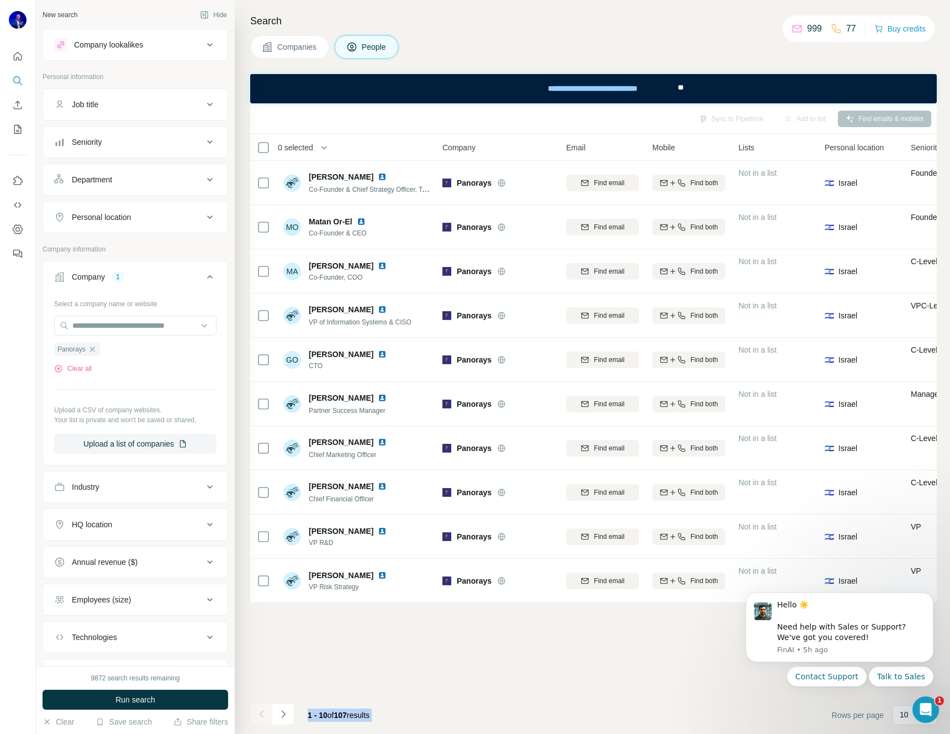
click at [267, 713] on div at bounding box center [261, 714] width 22 height 22
click at [861, 149] on span "Personal location" at bounding box center [854, 147] width 59 height 11
click at [850, 145] on span "Personal location" at bounding box center [854, 147] width 59 height 11
click at [284, 711] on icon "Navigate to next page" at bounding box center [283, 713] width 11 height 11
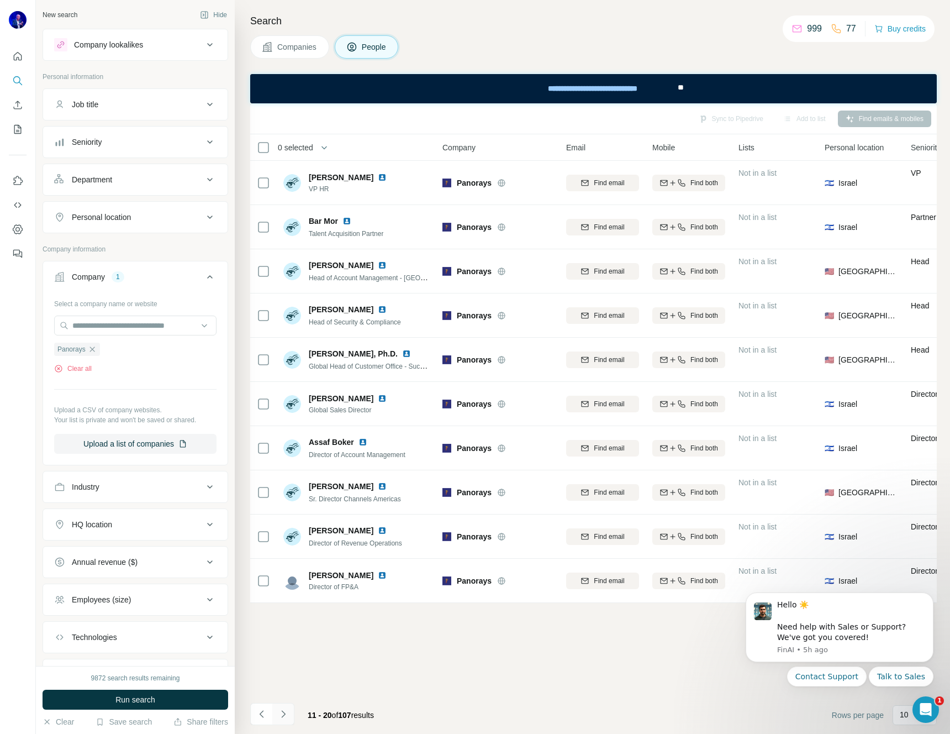
click at [284, 711] on icon "Navigate to next page" at bounding box center [283, 713] width 11 height 11
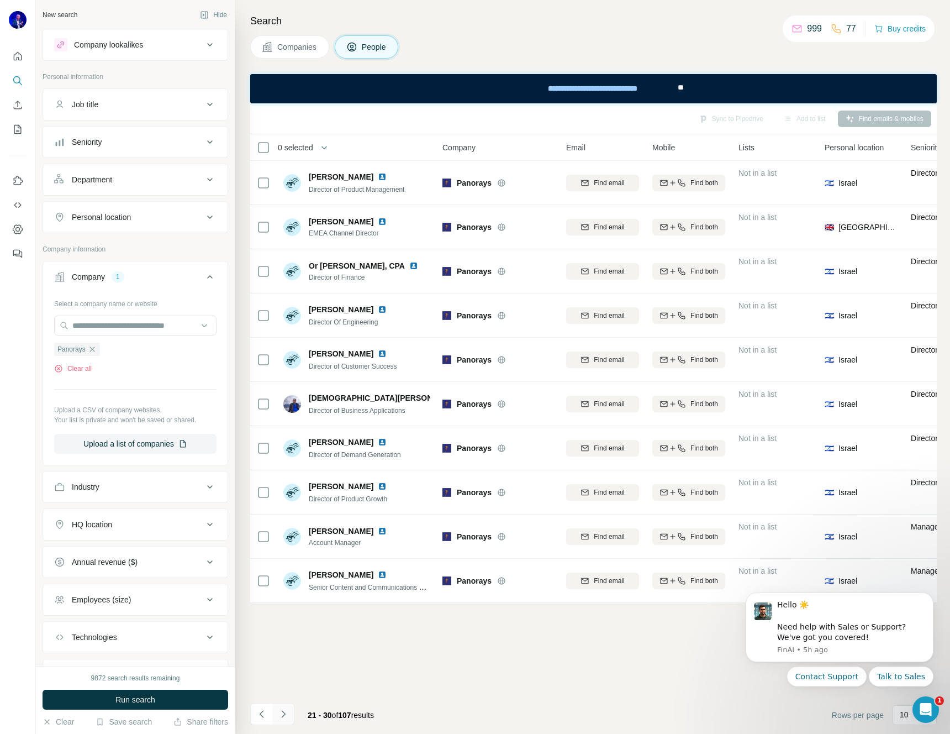
click at [284, 711] on icon "Navigate to next page" at bounding box center [283, 713] width 11 height 11
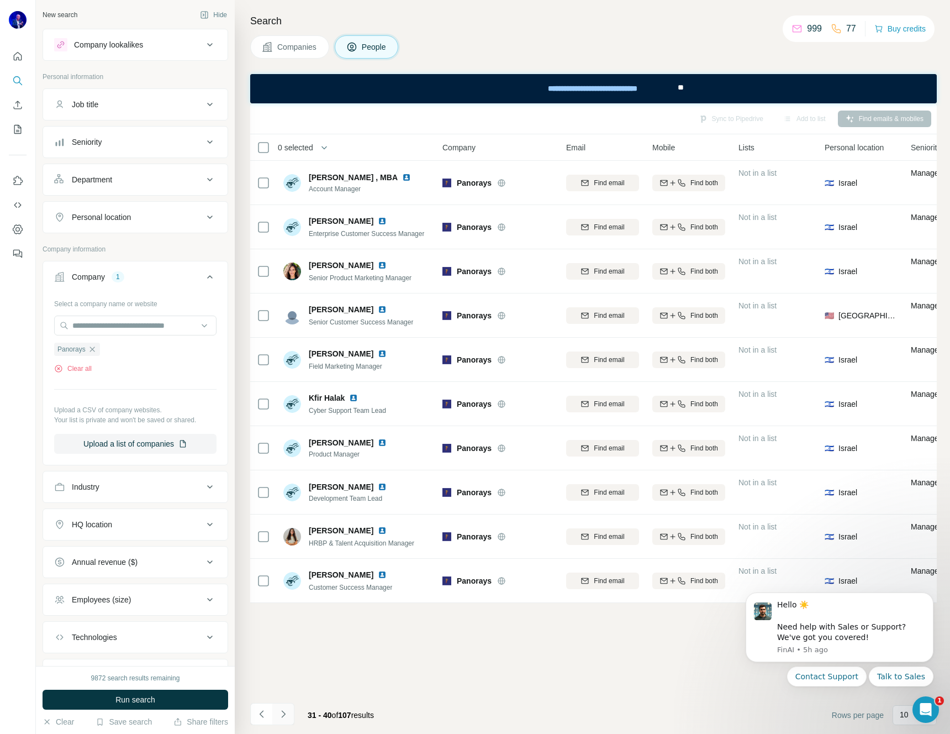
click at [284, 711] on icon "Navigate to next page" at bounding box center [283, 713] width 11 height 11
click at [285, 711] on icon "Navigate to next page" at bounding box center [283, 713] width 11 height 11
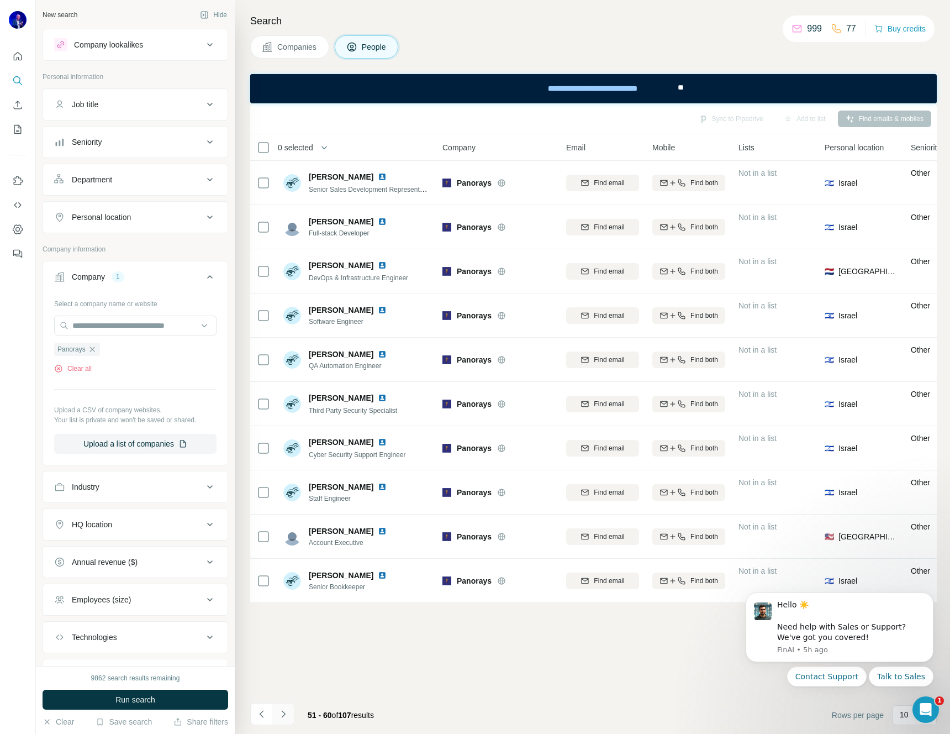
click at [285, 711] on icon "Navigate to next page" at bounding box center [283, 713] width 11 height 11
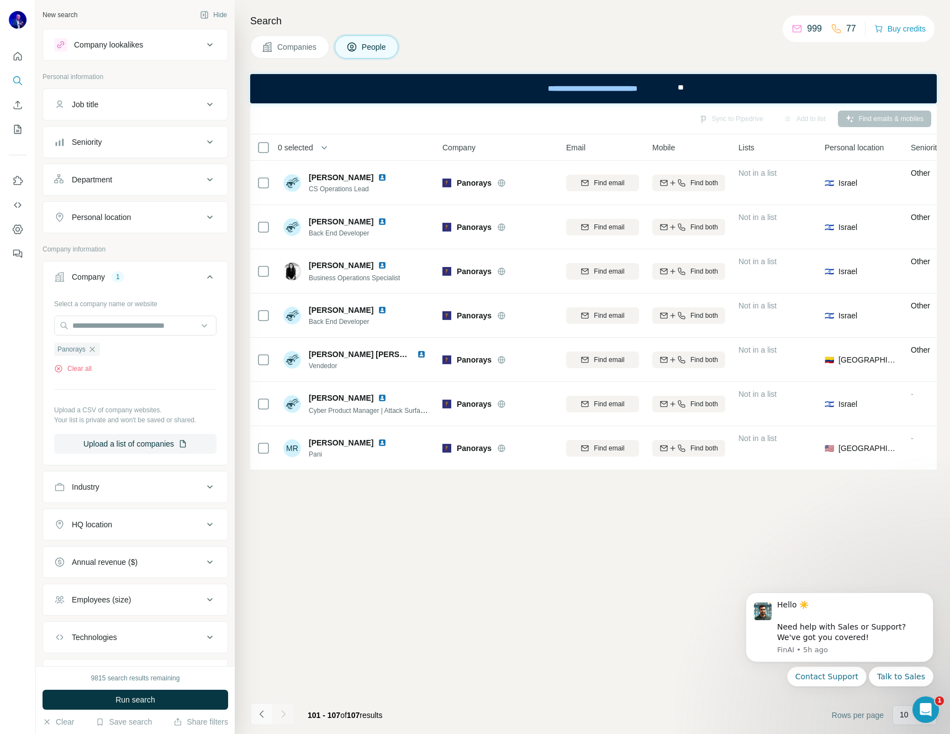
click at [261, 715] on icon "Navigate to previous page" at bounding box center [261, 713] width 11 height 11
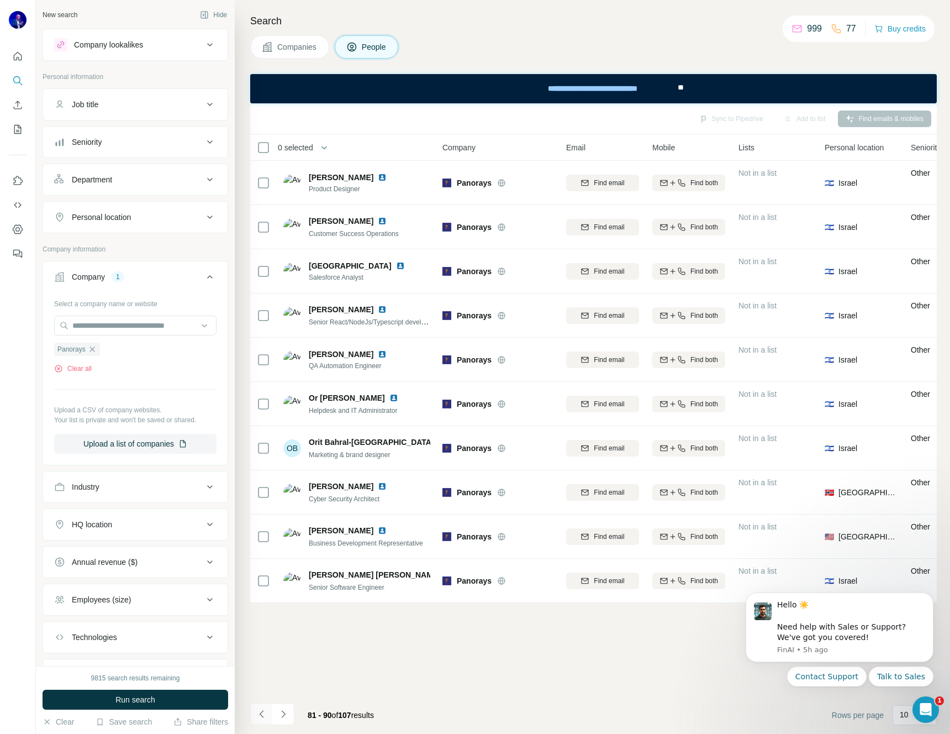
click at [261, 715] on icon "Navigate to previous page" at bounding box center [261, 713] width 11 height 11
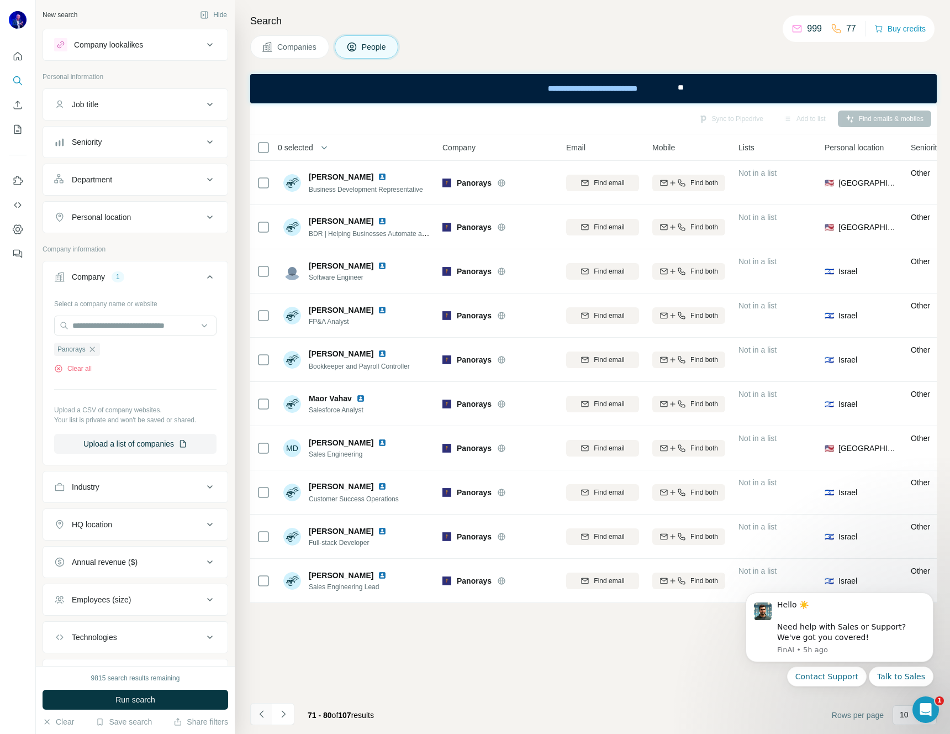
click at [261, 715] on icon "Navigate to previous page" at bounding box center [261, 713] width 11 height 11
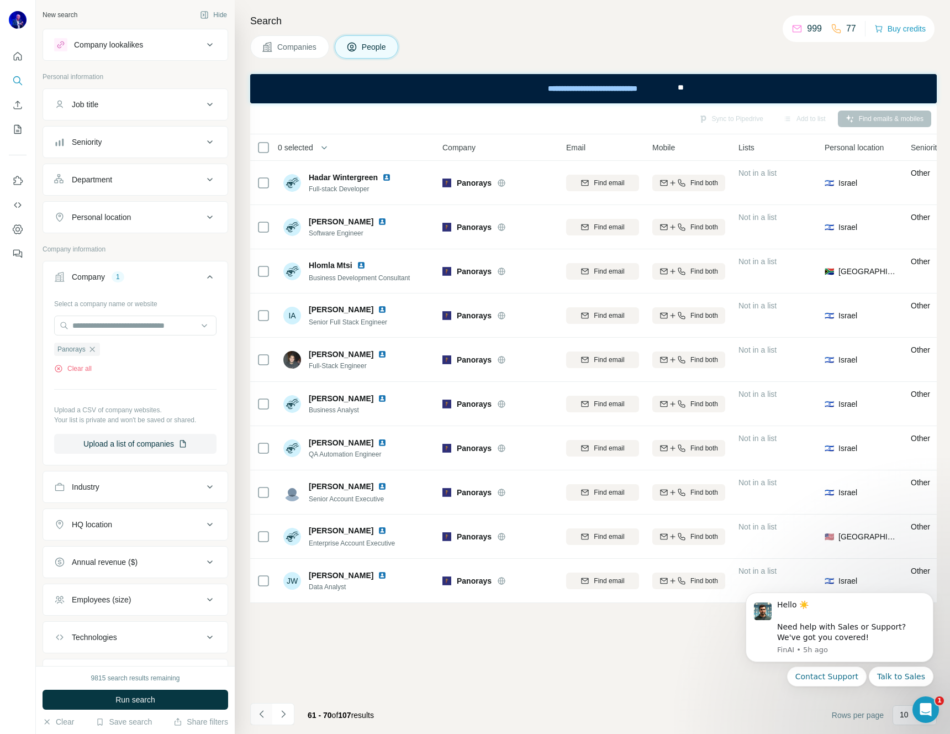
click at [261, 715] on icon "Navigate to previous page" at bounding box center [261, 713] width 11 height 11
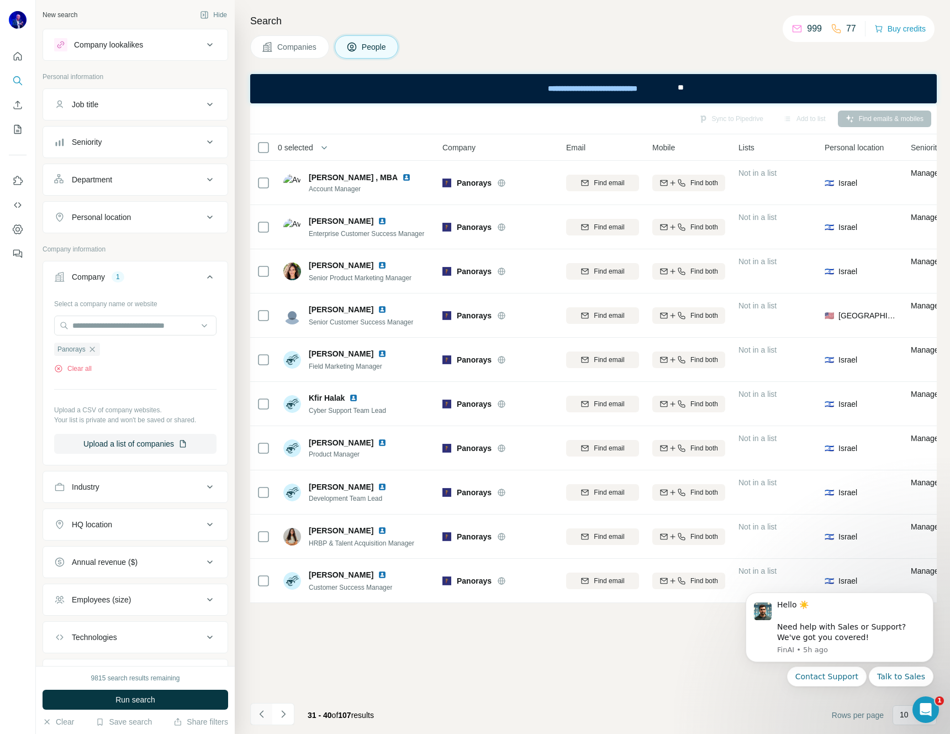
click at [261, 715] on icon "Navigate to previous page" at bounding box center [261, 713] width 11 height 11
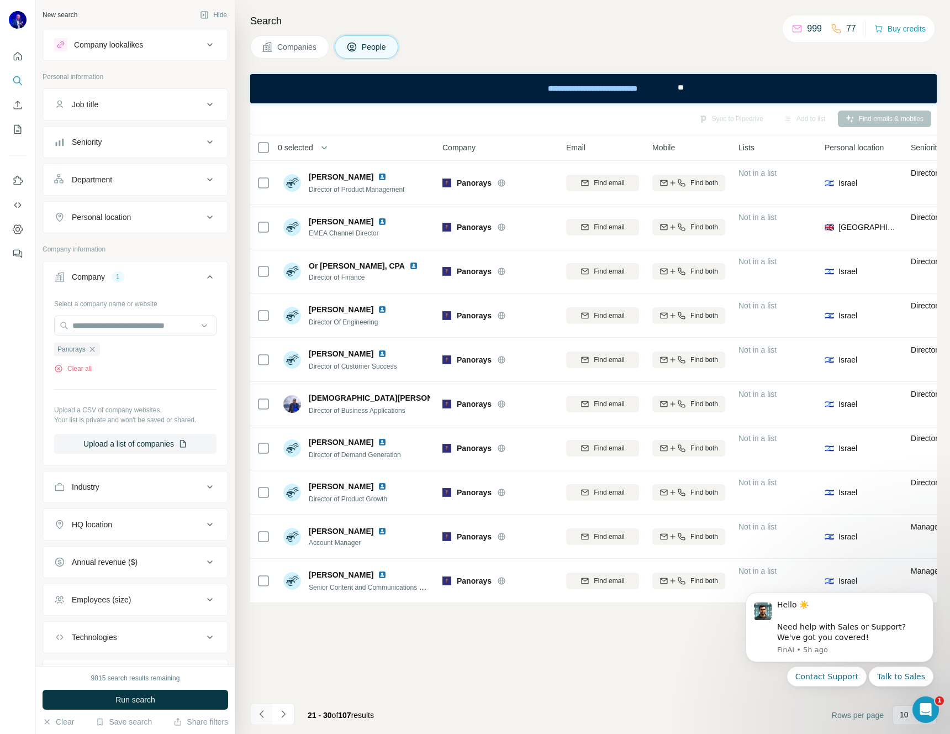
click at [261, 715] on icon "Navigate to previous page" at bounding box center [261, 713] width 11 height 11
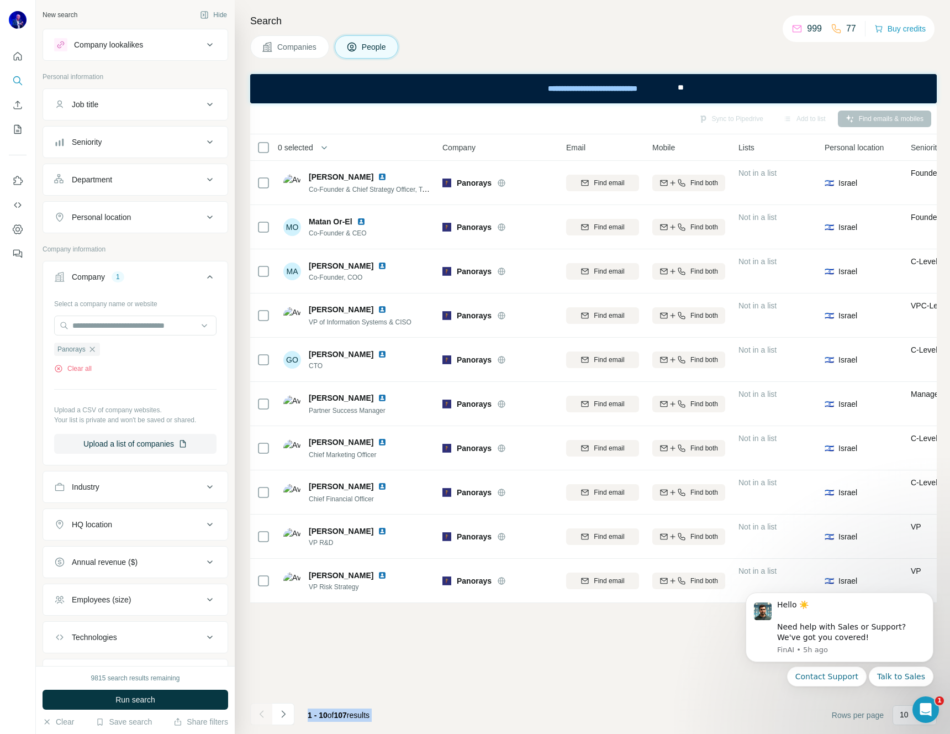
click at [261, 715] on div at bounding box center [261, 714] width 22 height 22
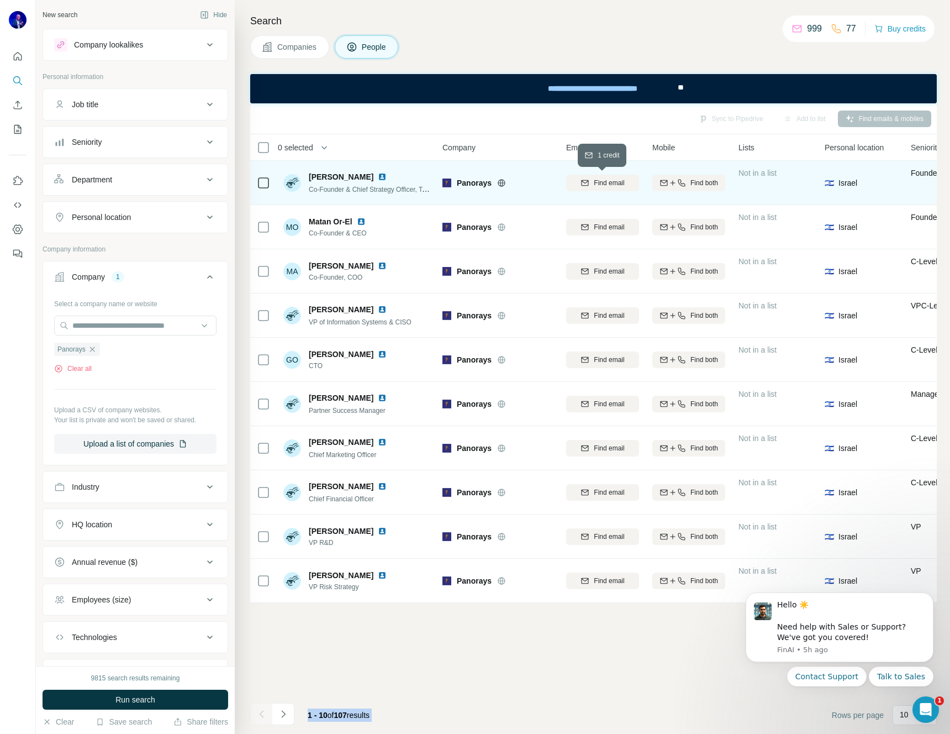
click at [619, 182] on span "Find email" at bounding box center [609, 183] width 30 height 10
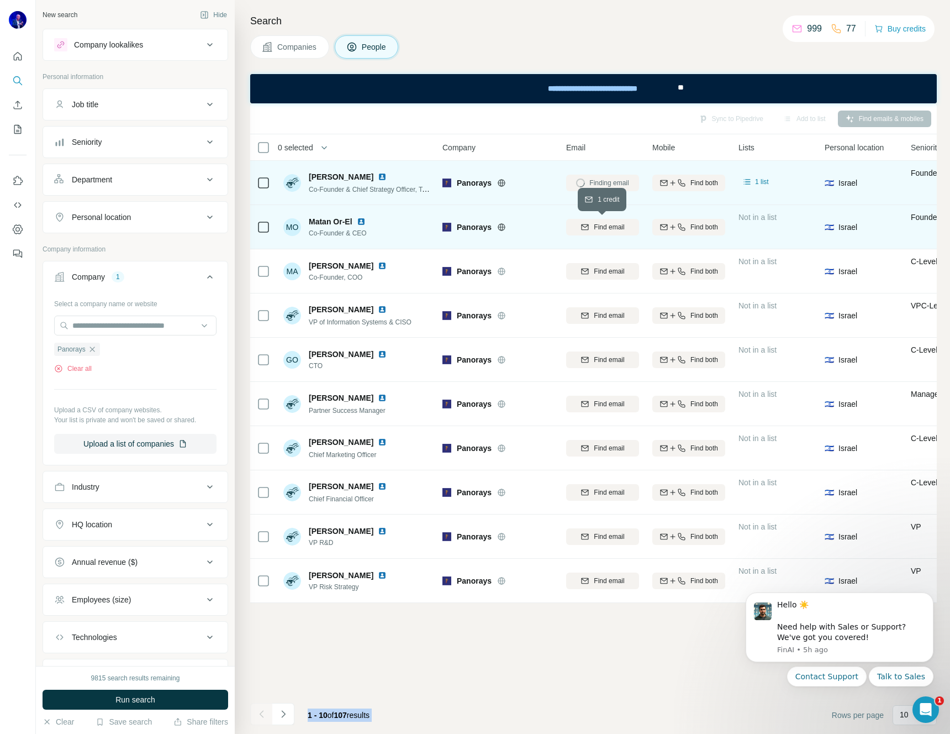
click at [600, 226] on span "Find email" at bounding box center [609, 227] width 30 height 10
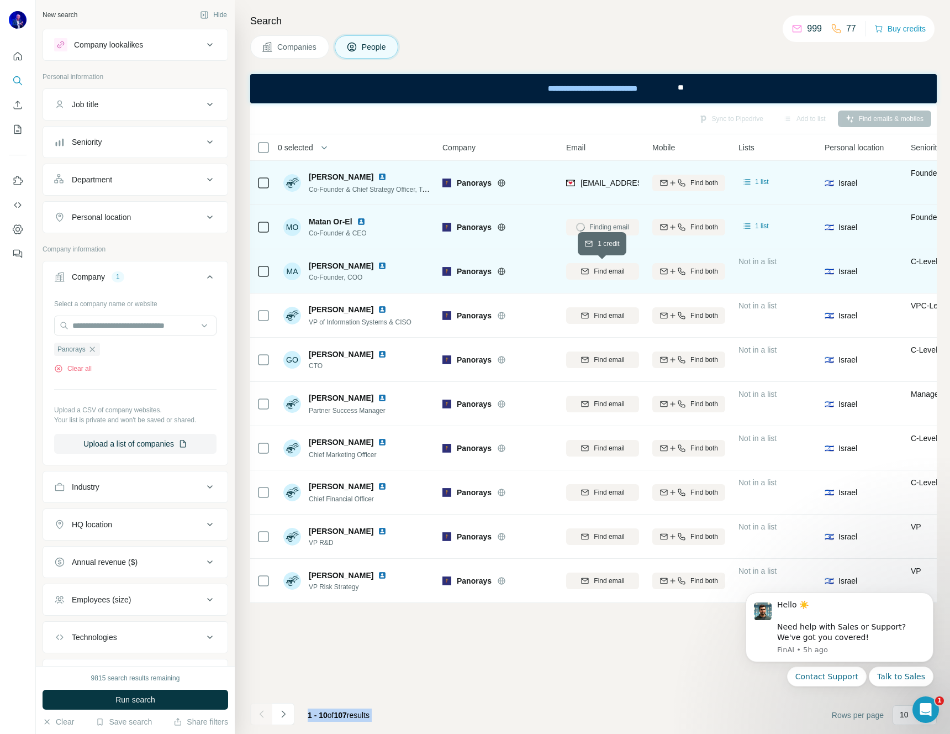
click at [604, 271] on span "Find email" at bounding box center [609, 271] width 30 height 10
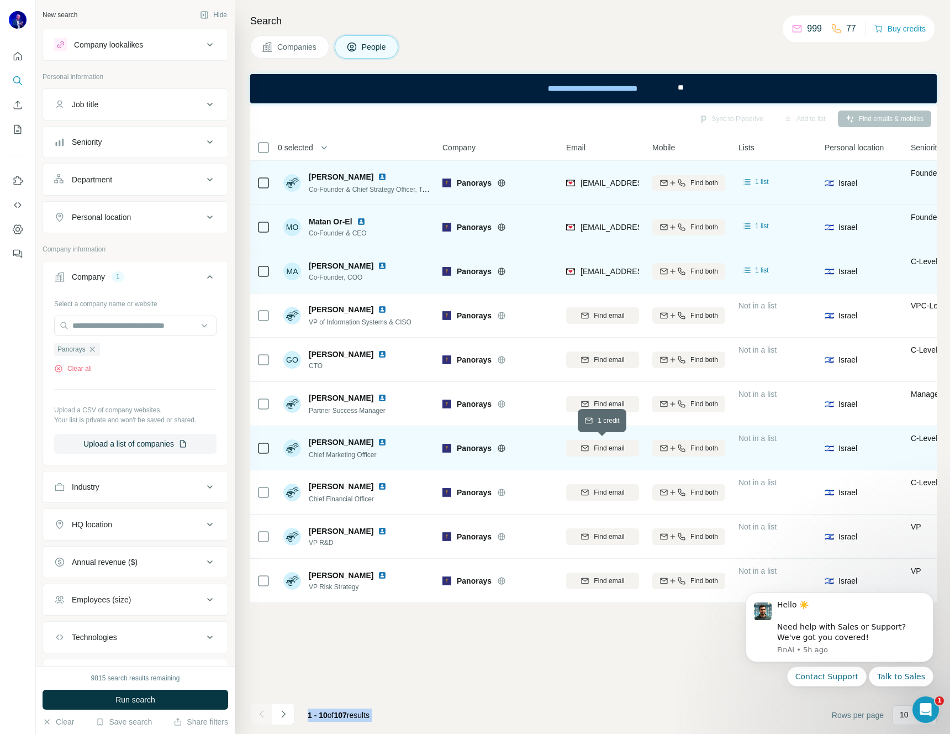
click at [592, 449] on div "Find email" at bounding box center [602, 448] width 73 height 10
click at [280, 712] on icon "Navigate to next page" at bounding box center [283, 713] width 11 height 11
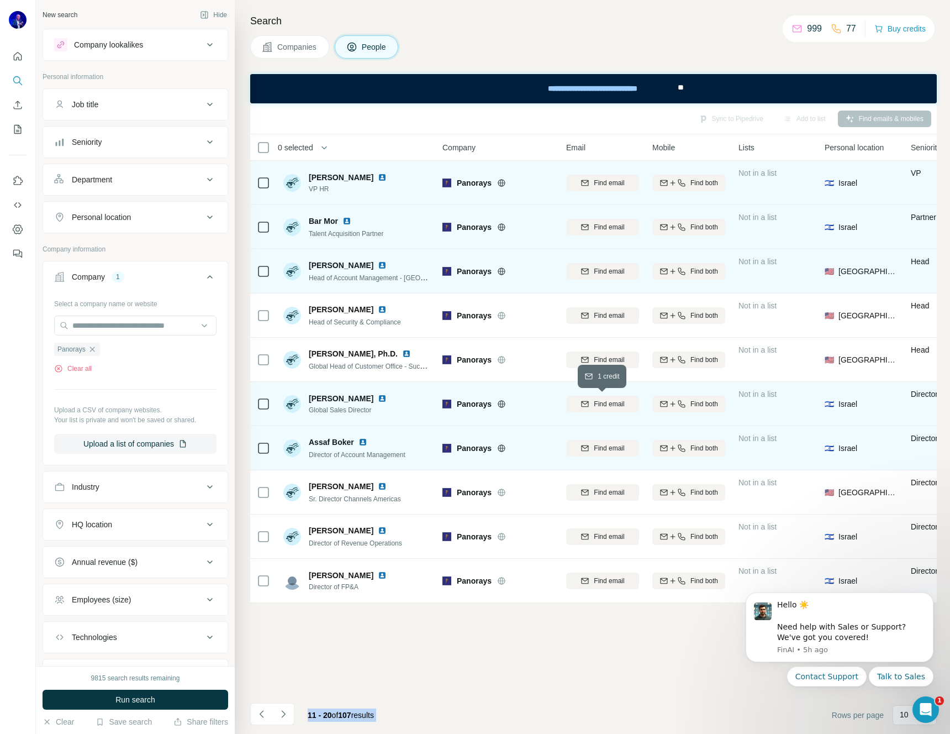
click at [610, 404] on span "Find email" at bounding box center [609, 404] width 30 height 10
click at [278, 713] on icon "Navigate to next page" at bounding box center [283, 713] width 11 height 11
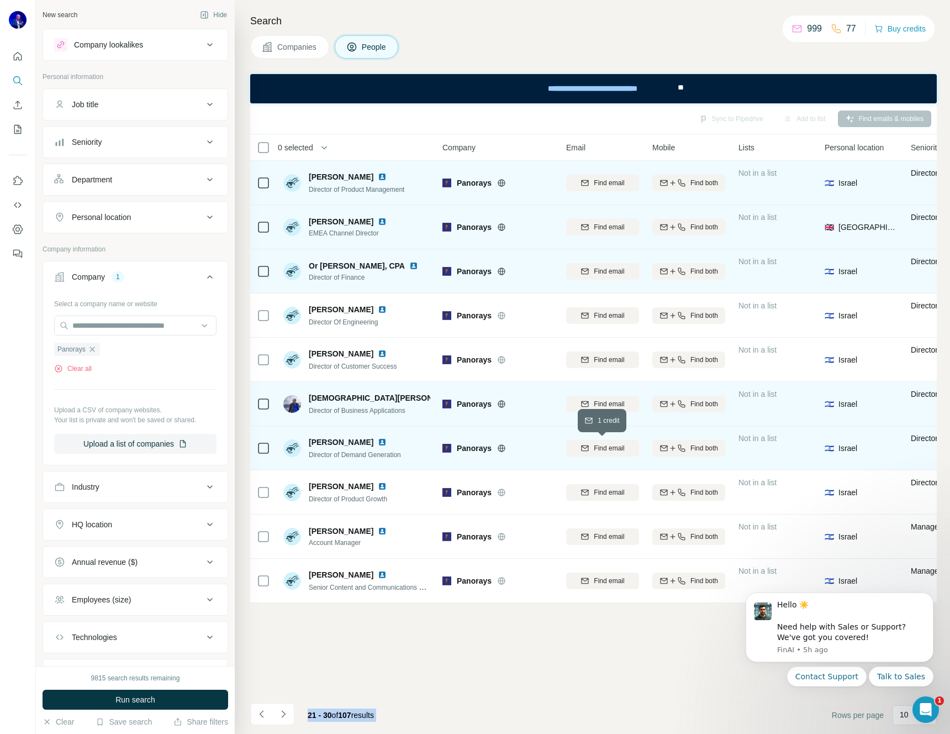
click at [602, 450] on span "Find email" at bounding box center [609, 448] width 30 height 10
click at [285, 712] on icon "Navigate to next page" at bounding box center [283, 713] width 11 height 11
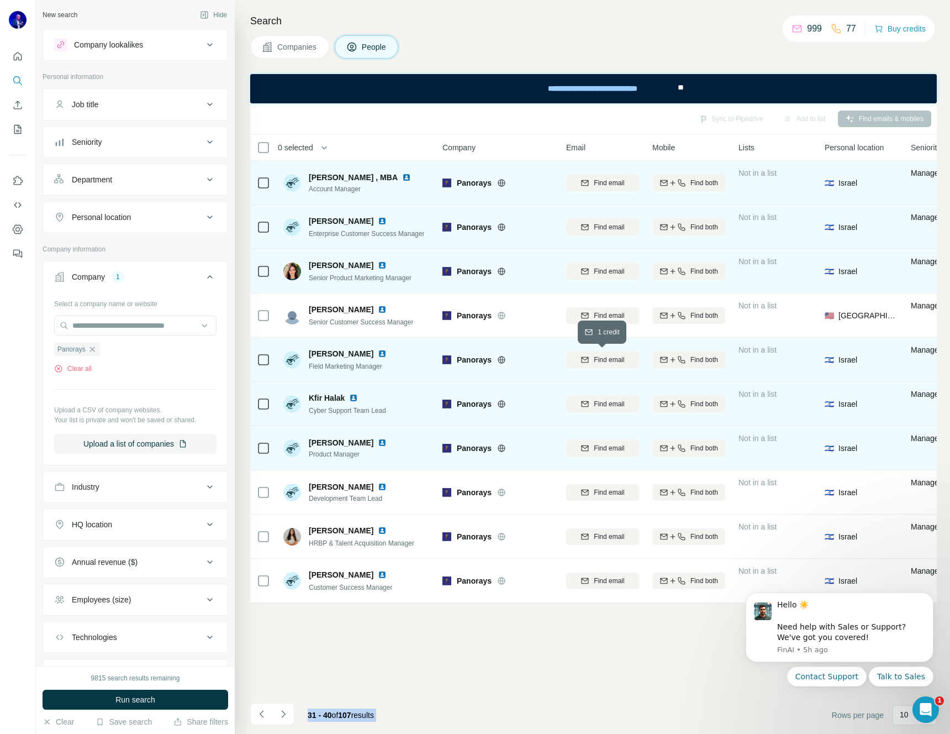
click at [615, 357] on span "Find email" at bounding box center [609, 360] width 30 height 10
click at [281, 710] on icon "Navigate to next page" at bounding box center [283, 713] width 4 height 7
click at [283, 714] on icon "Navigate to next page" at bounding box center [283, 713] width 11 height 11
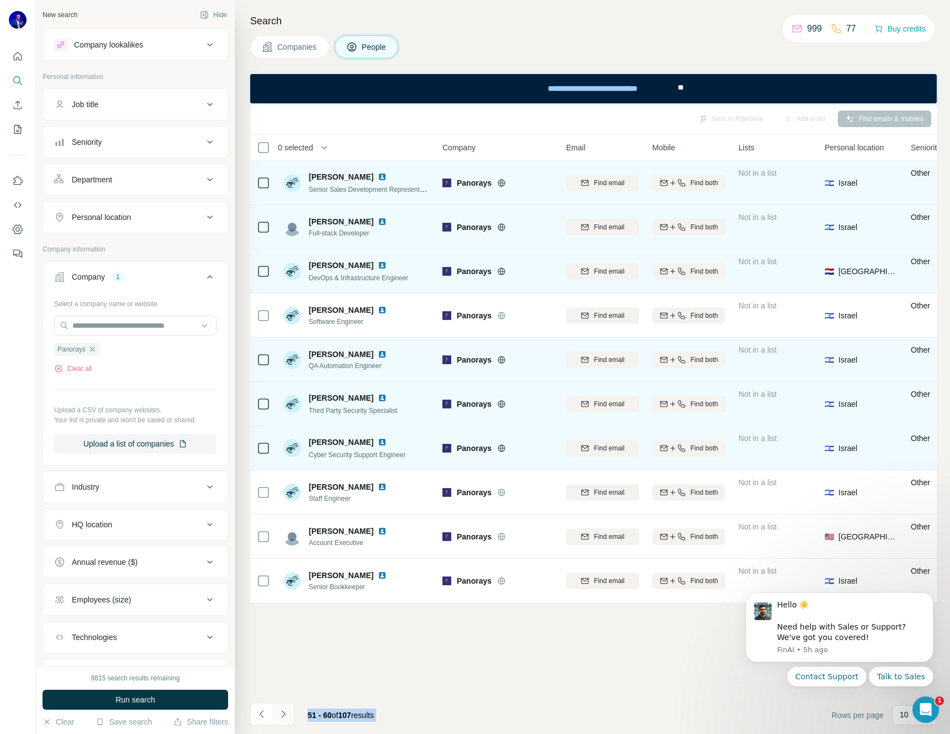
click at [283, 713] on icon "Navigate to next page" at bounding box center [283, 713] width 11 height 11
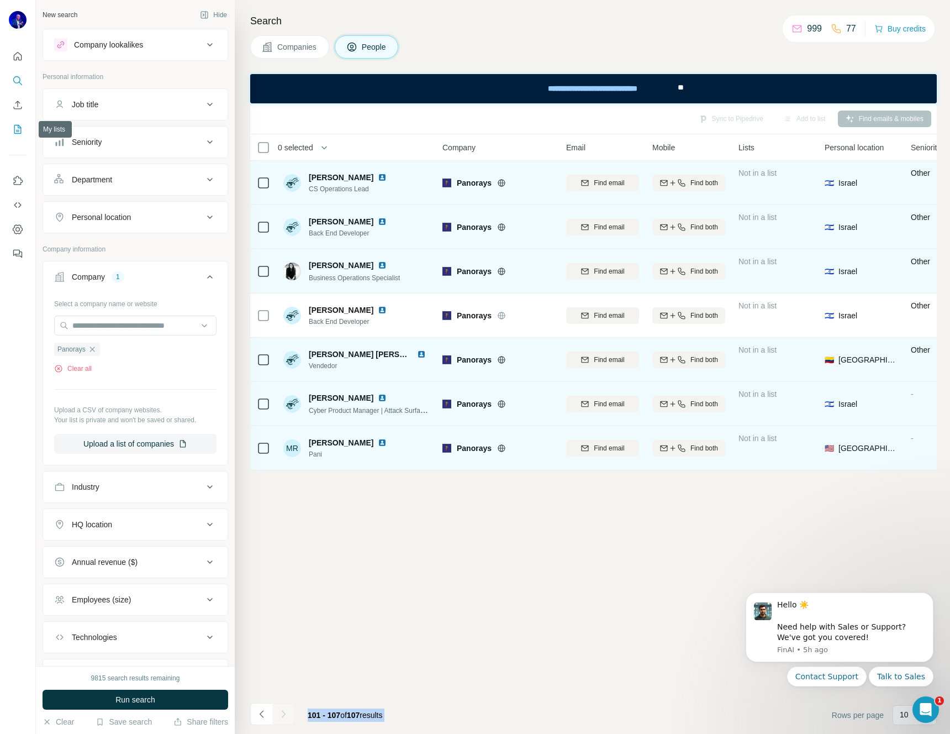
click at [17, 129] on icon "My lists" at bounding box center [17, 129] width 11 height 11
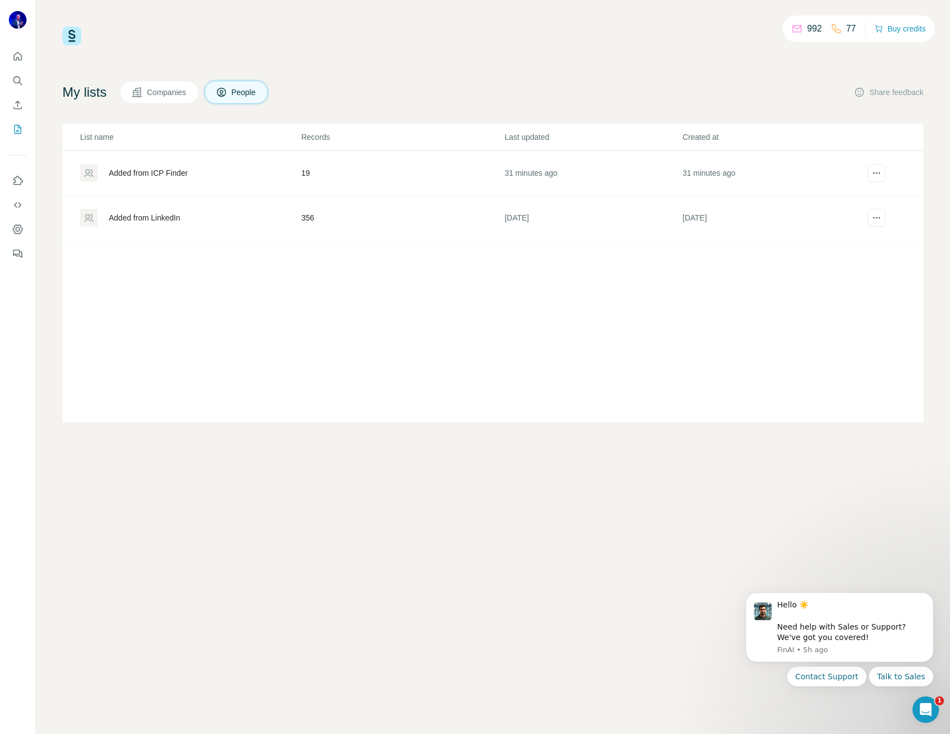
click at [176, 178] on div "Added from ICP Finder" at bounding box center [148, 172] width 79 height 11
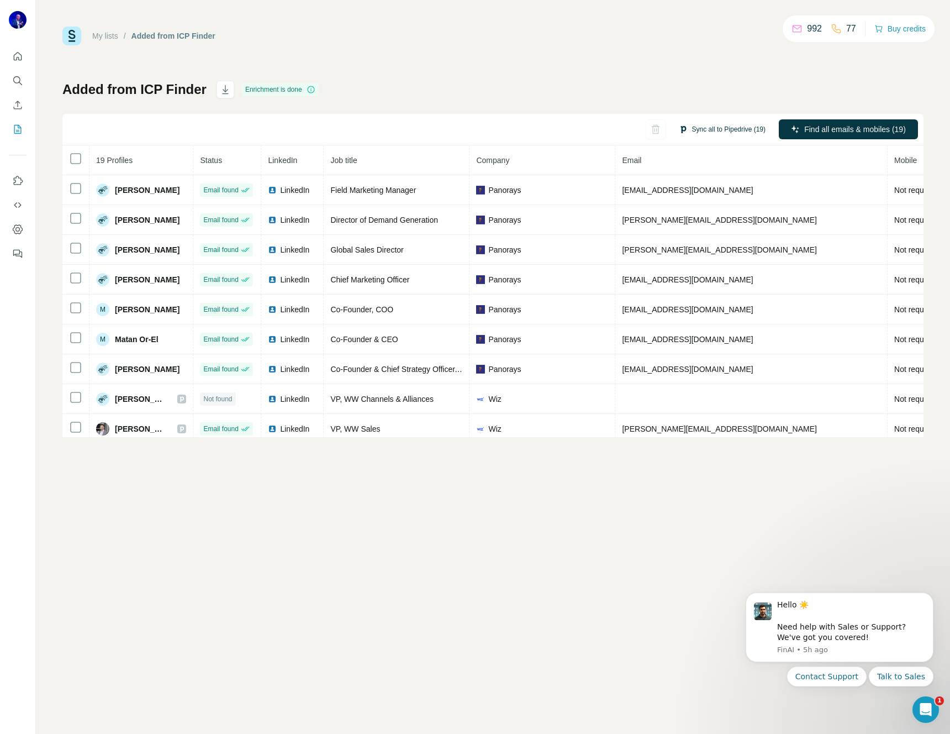
click at [710, 124] on button "Sync all to Pipedrive (19)" at bounding box center [722, 129] width 102 height 17
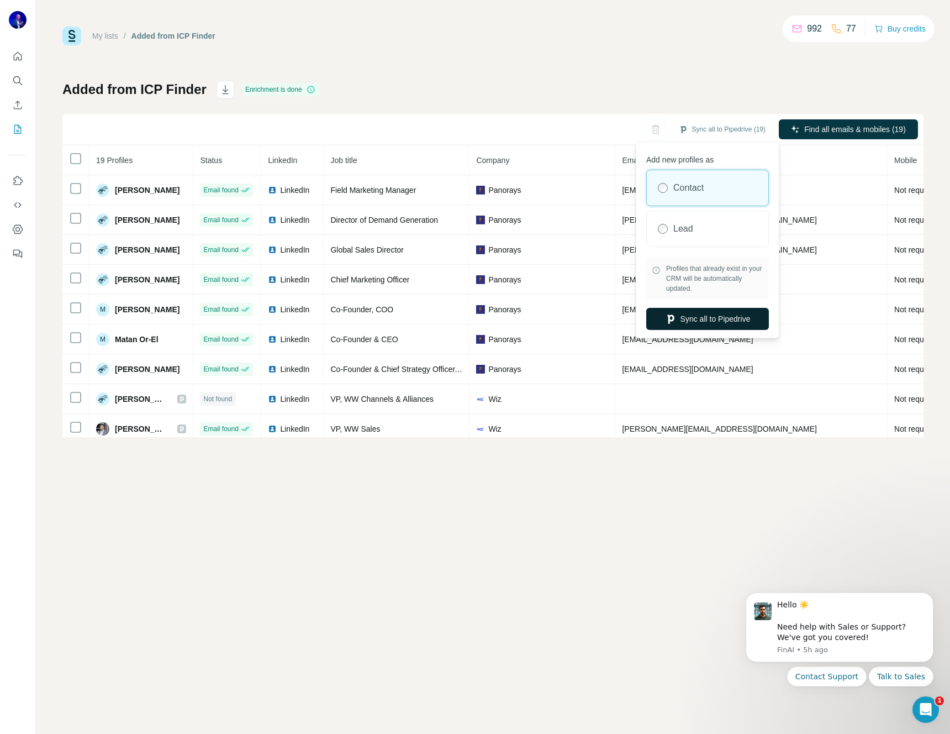
click at [704, 320] on button "Sync all to Pipedrive" at bounding box center [707, 319] width 123 height 22
